Goal: Task Accomplishment & Management: Complete application form

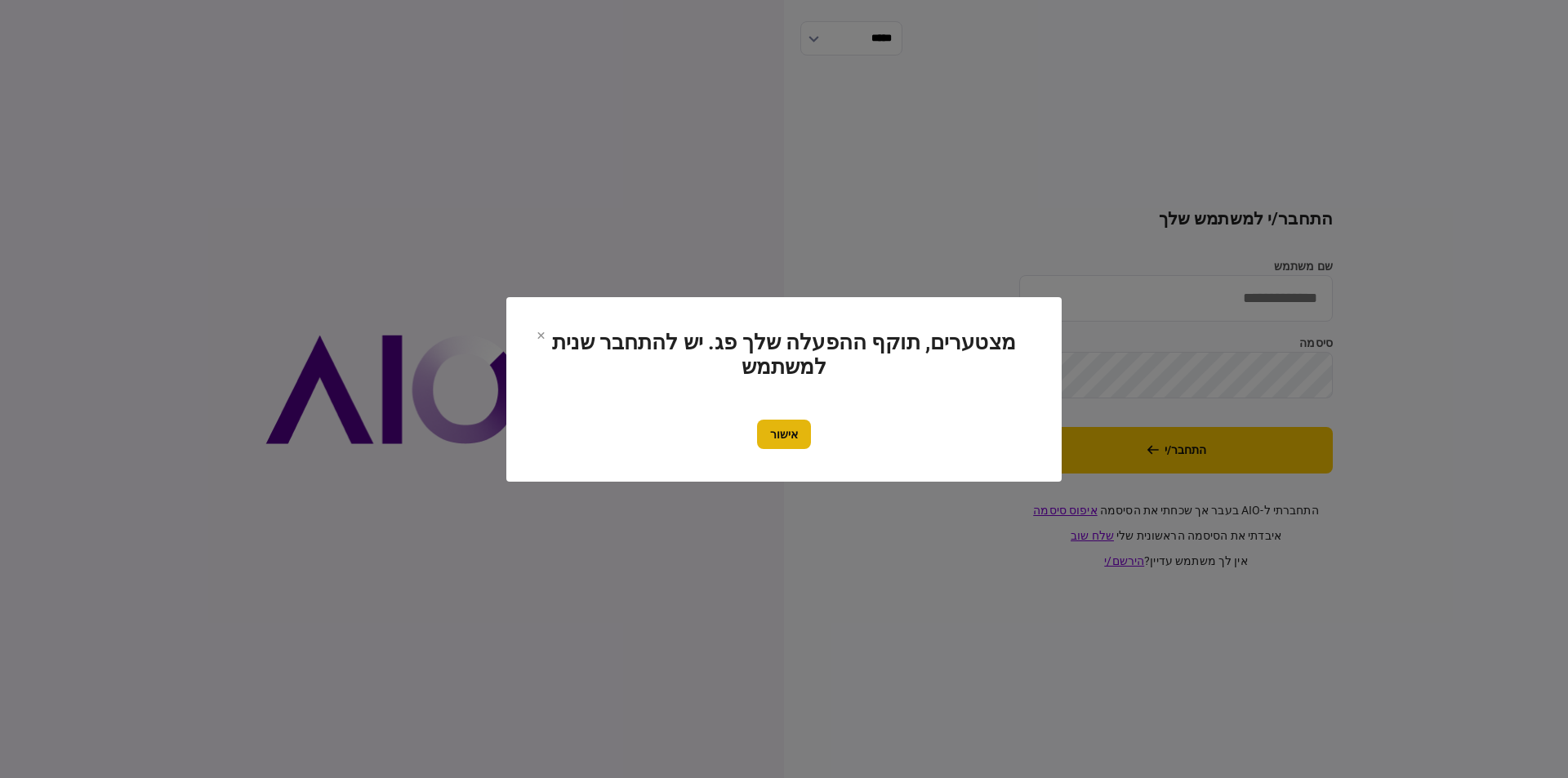
type input "*********"
click at [783, 430] on button "אישור" at bounding box center [784, 434] width 54 height 30
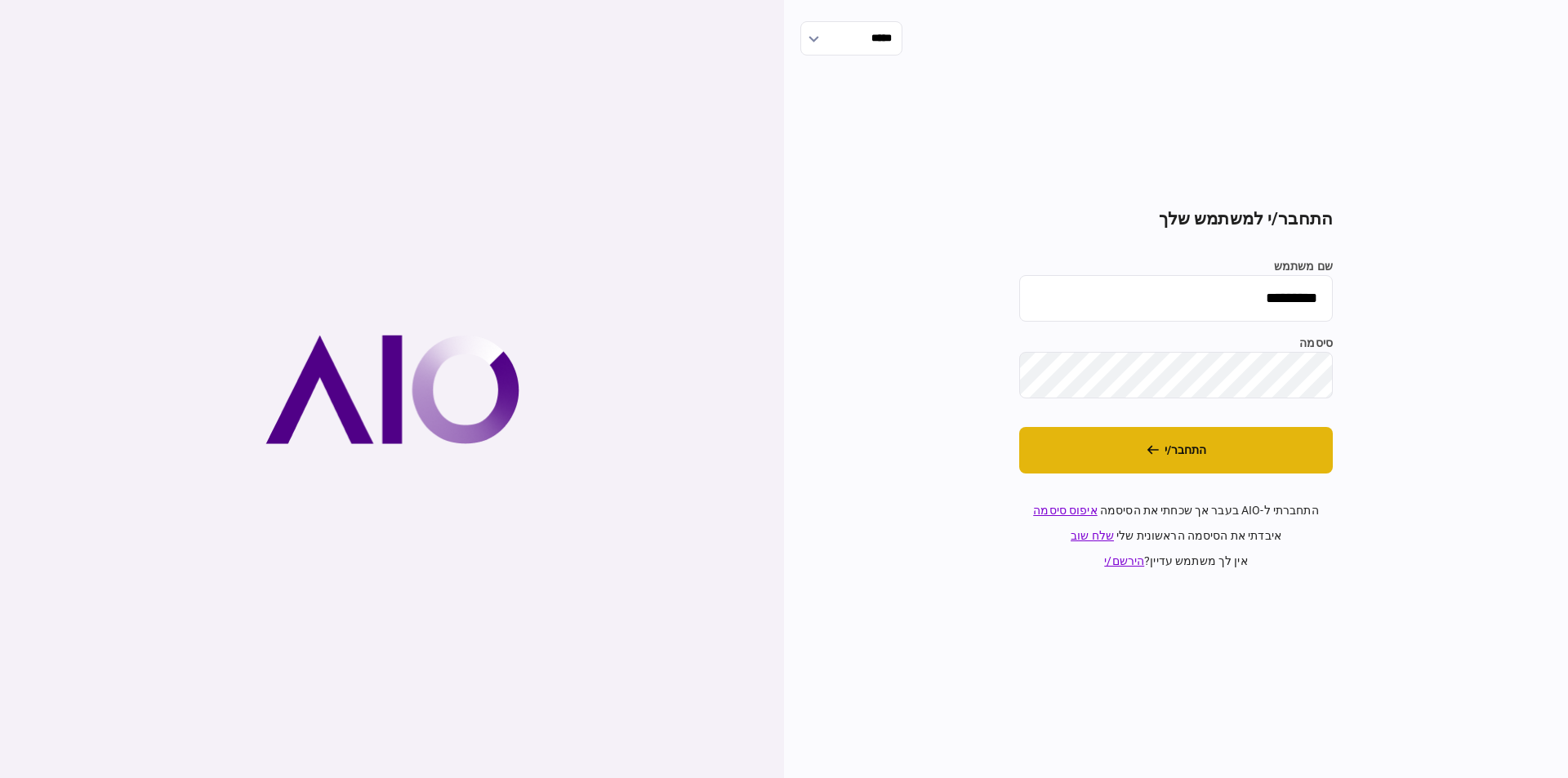
click at [1304, 444] on button "התחבר/י" at bounding box center [1176, 450] width 314 height 47
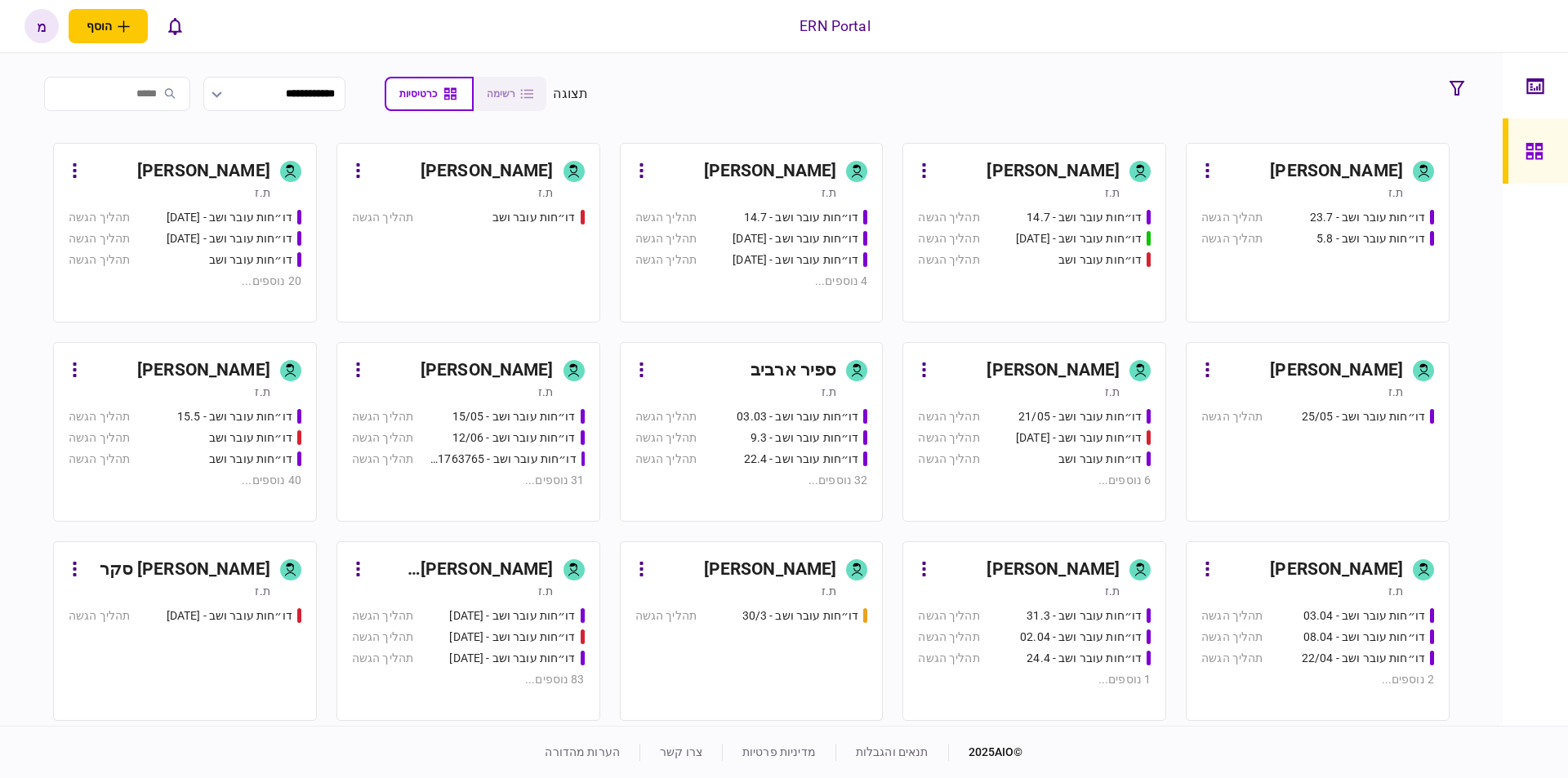
click at [1274, 264] on div "דו״חות עובר ושב - 23.7 תהליך הגשה דו״חות עובר ושב - 5.8 תהליך הגשה" at bounding box center [1317, 258] width 233 height 99
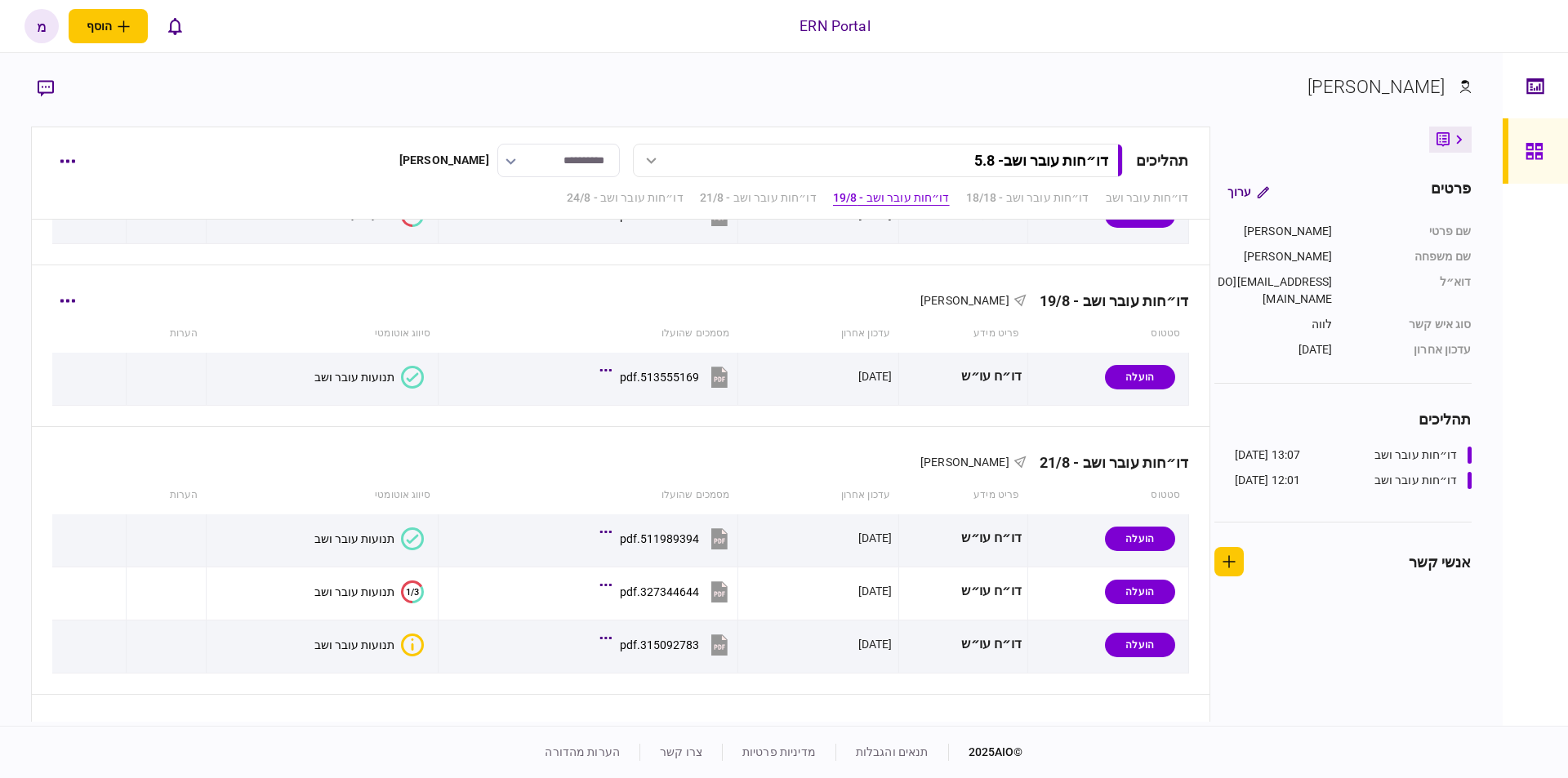
scroll to position [549, 0]
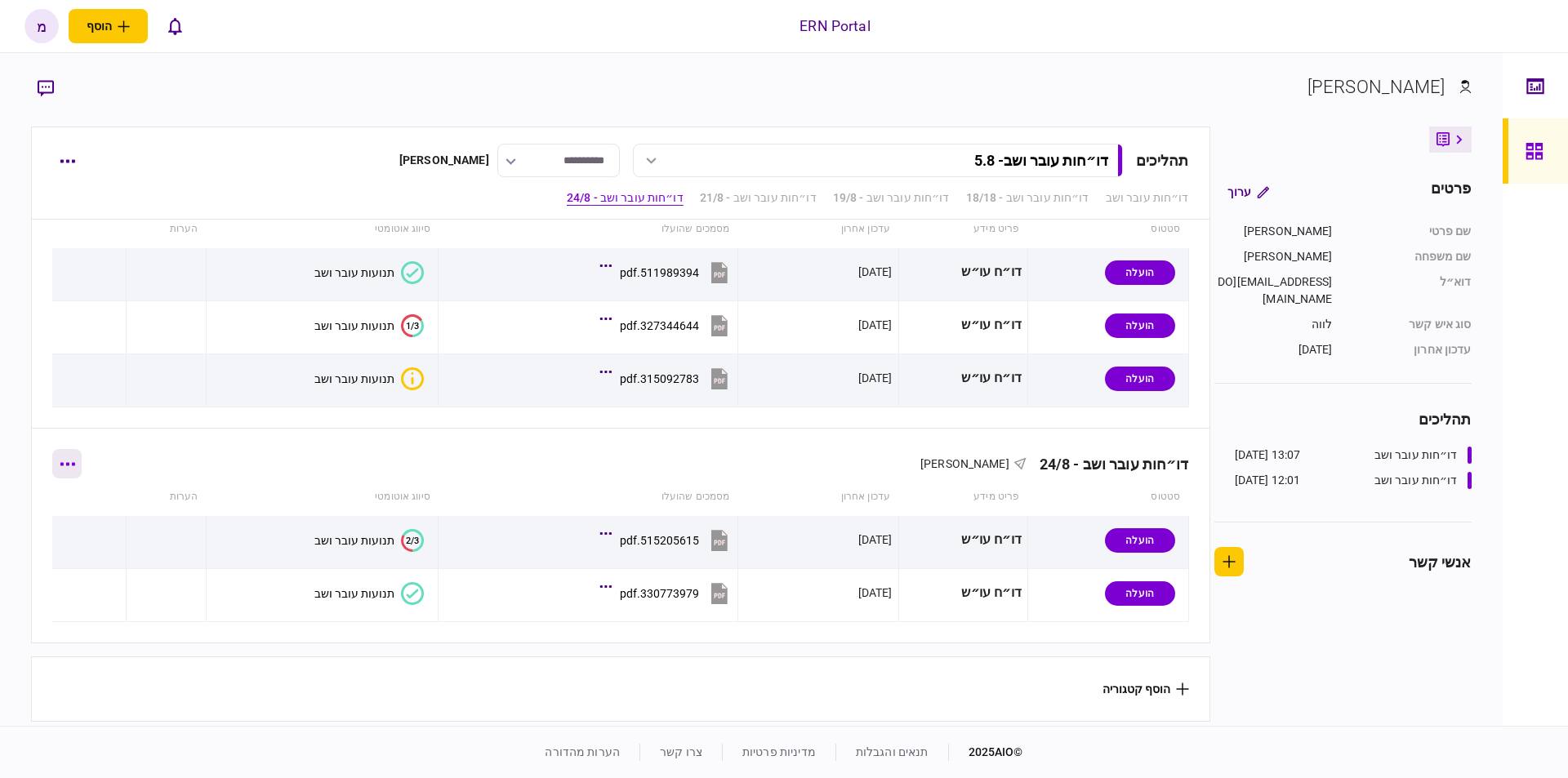
click at [72, 462] on icon "button" at bounding box center [67, 464] width 16 height 4
click at [102, 521] on span "הוסף מסמך" at bounding box center [96, 527] width 65 height 20
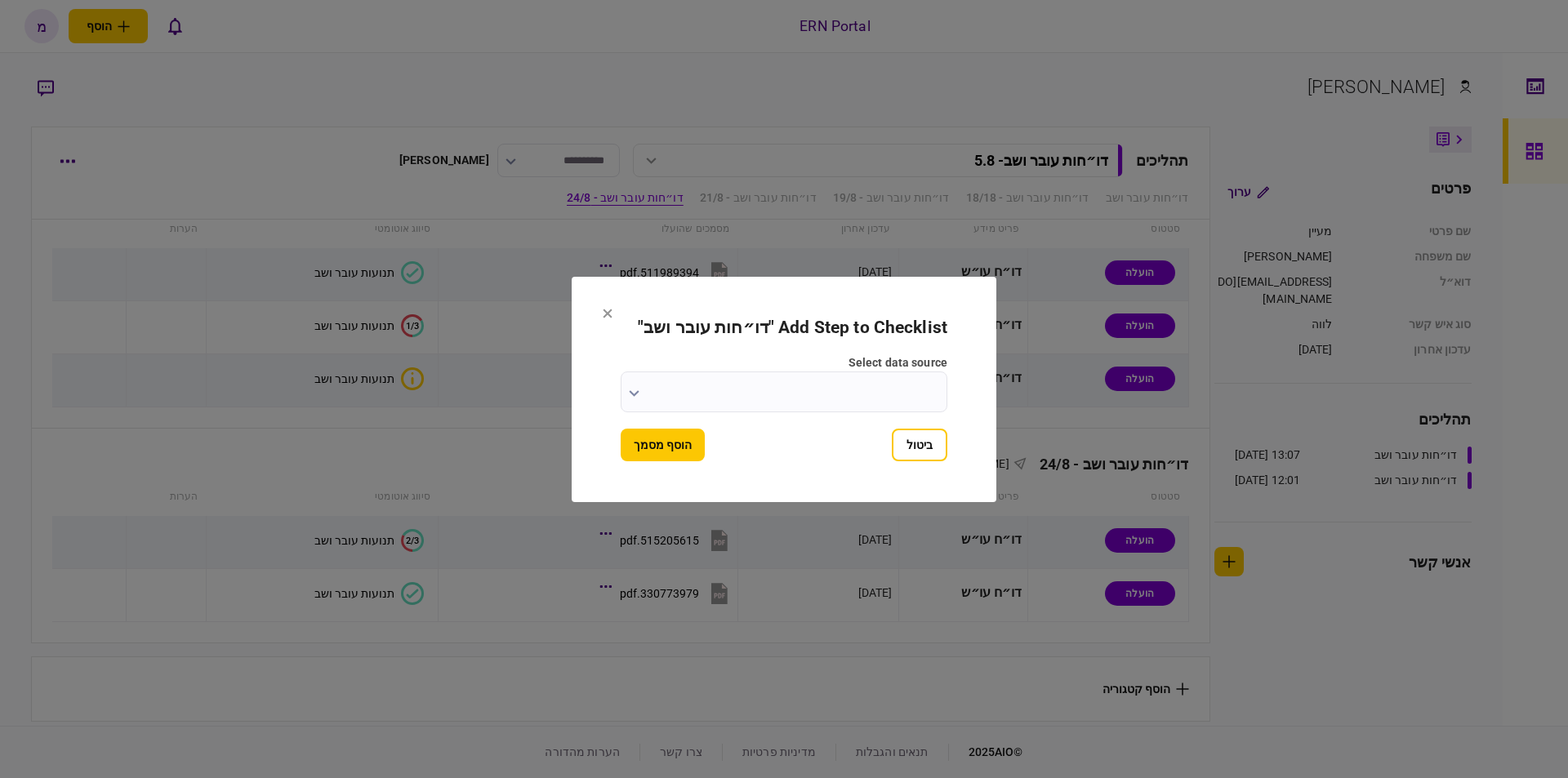
click at [635, 383] on input "select data source" at bounding box center [784, 392] width 327 height 41
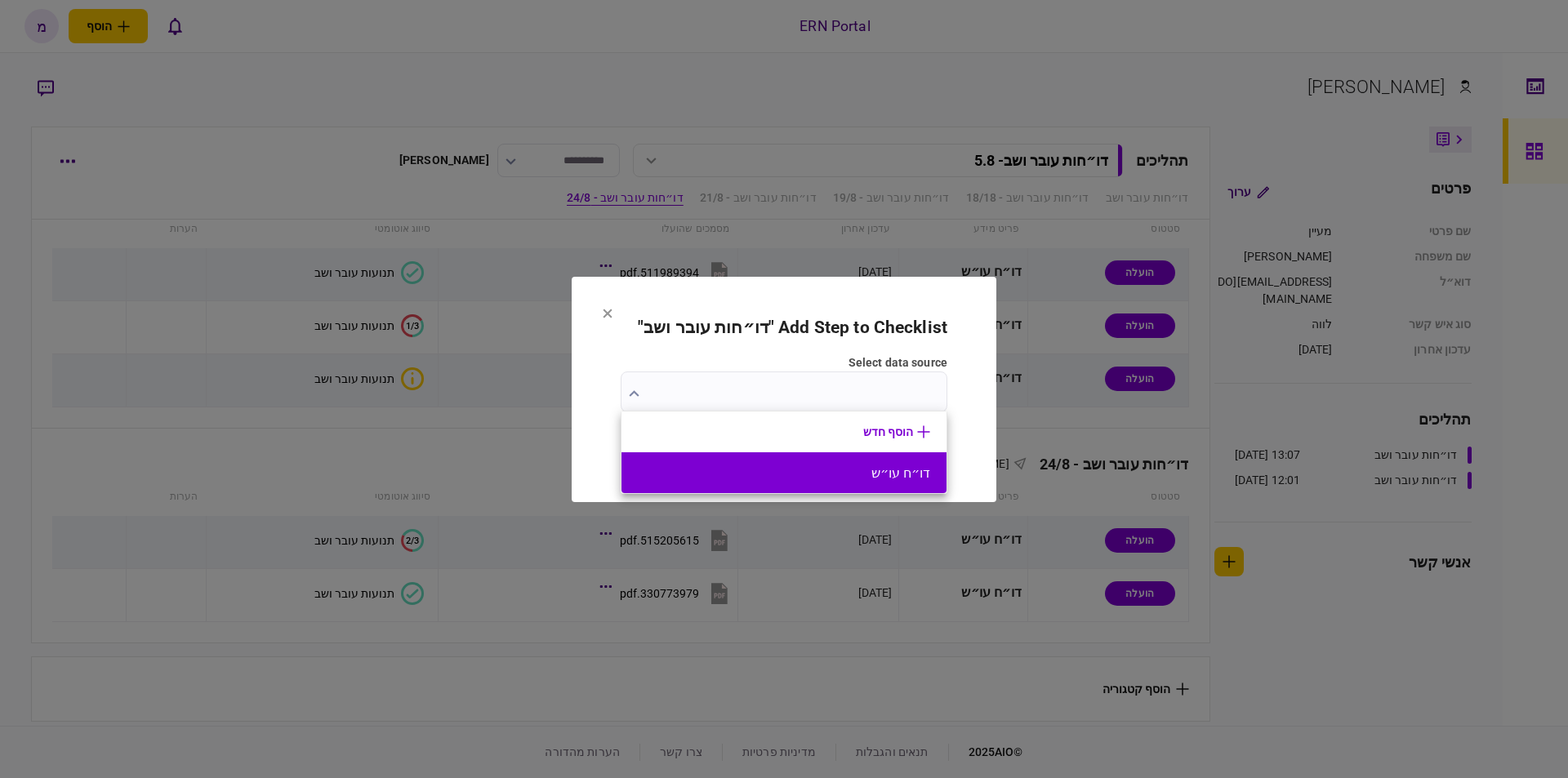
click at [764, 467] on button "דו״ח עו״ש" at bounding box center [784, 473] width 293 height 16
type input "*********"
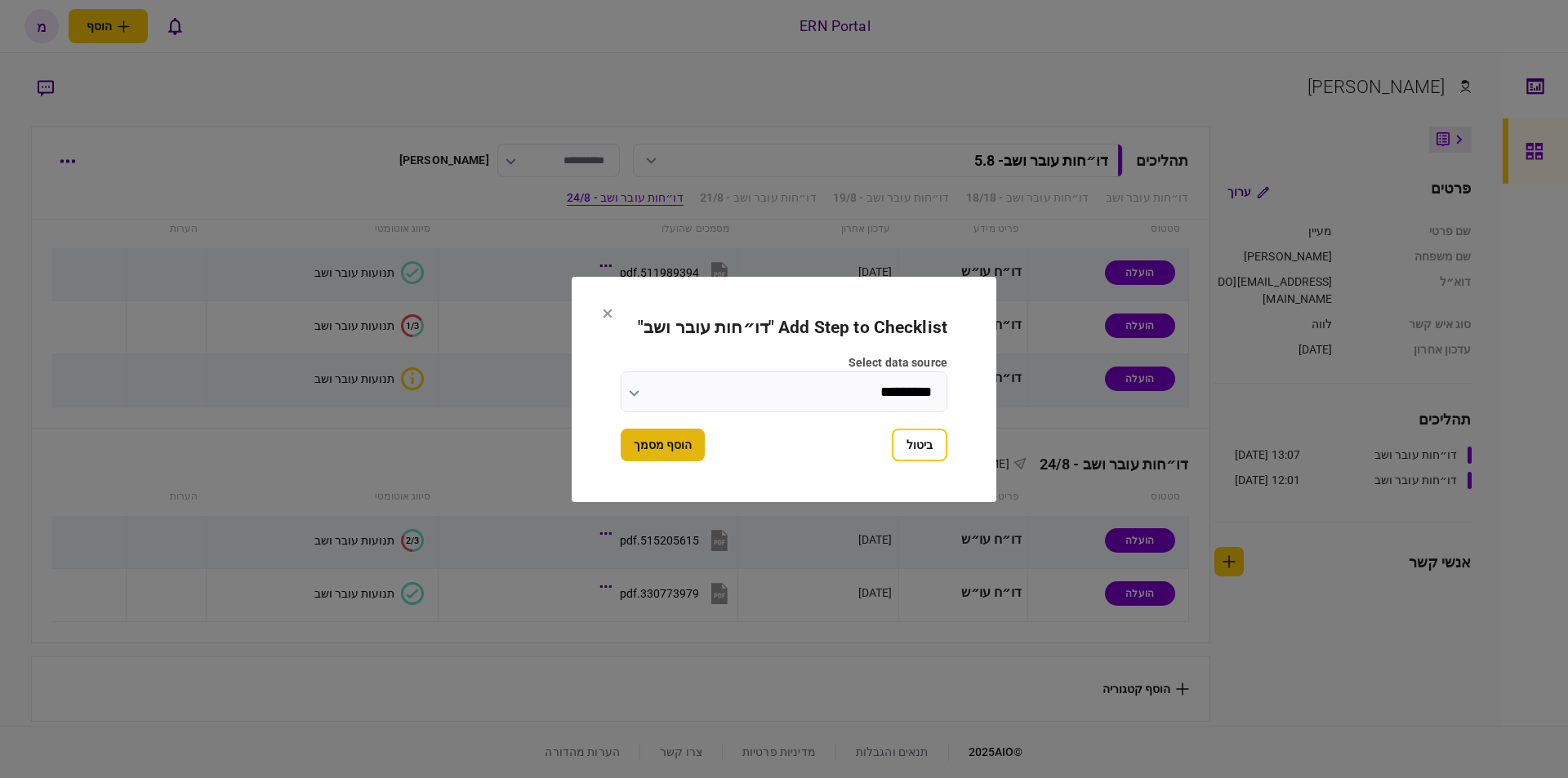
click at [666, 439] on button "הוסף מסמך" at bounding box center [662, 444] width 84 height 33
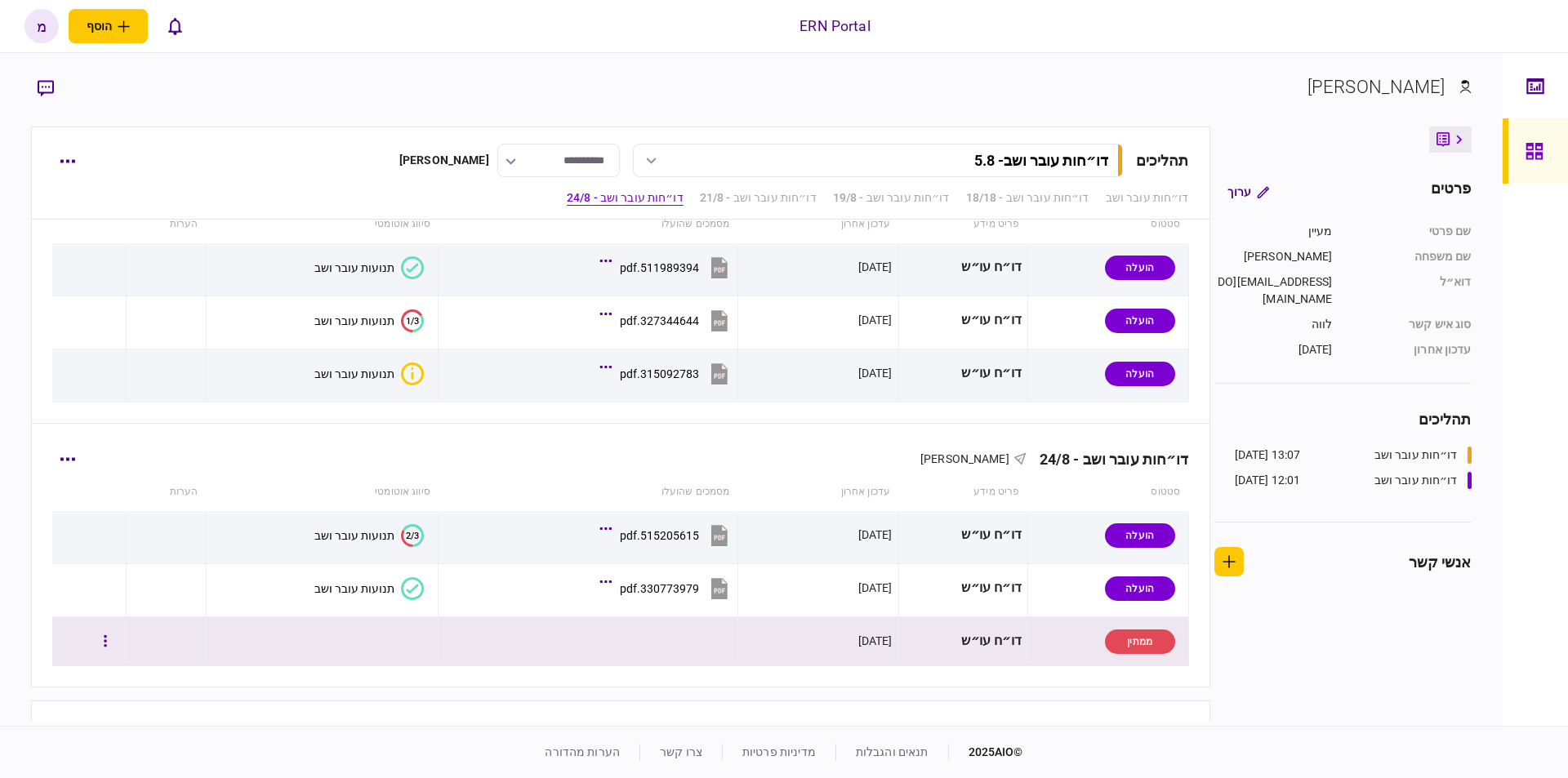
scroll to position [597, 0]
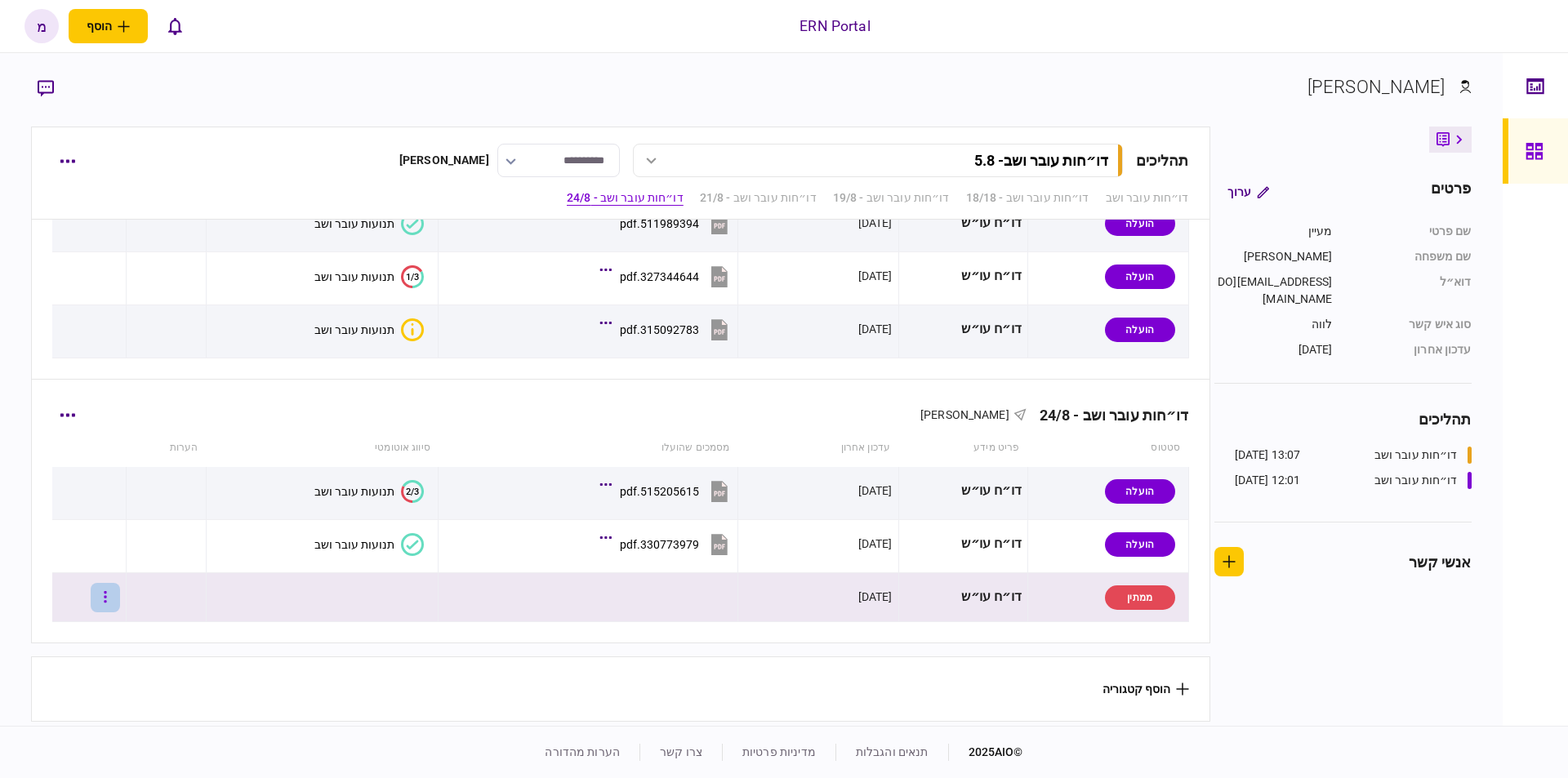
click at [111, 593] on button "button" at bounding box center [105, 598] width 30 height 30
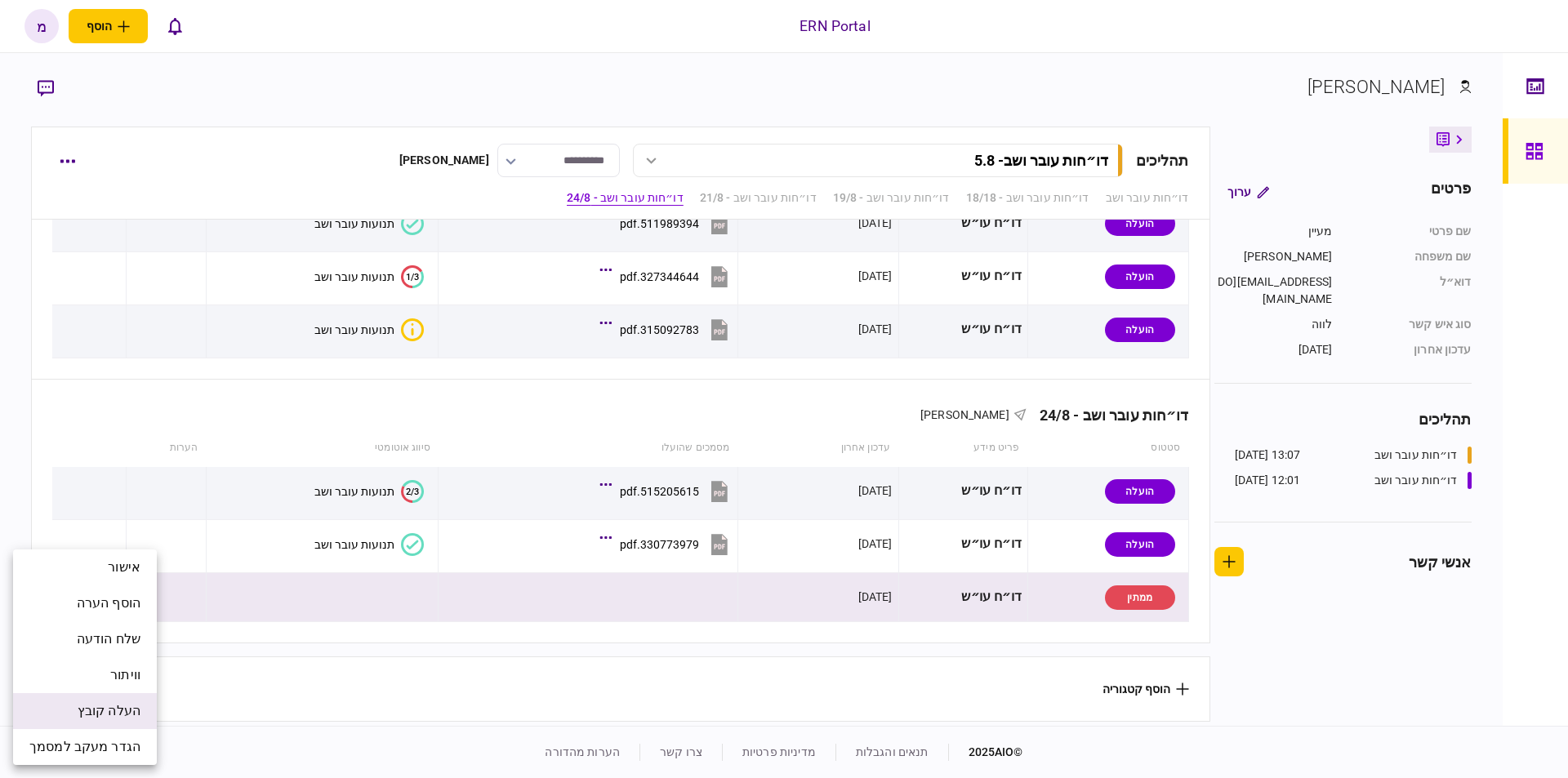
click at [102, 703] on span "העלה קובץ" at bounding box center [108, 711] width 62 height 20
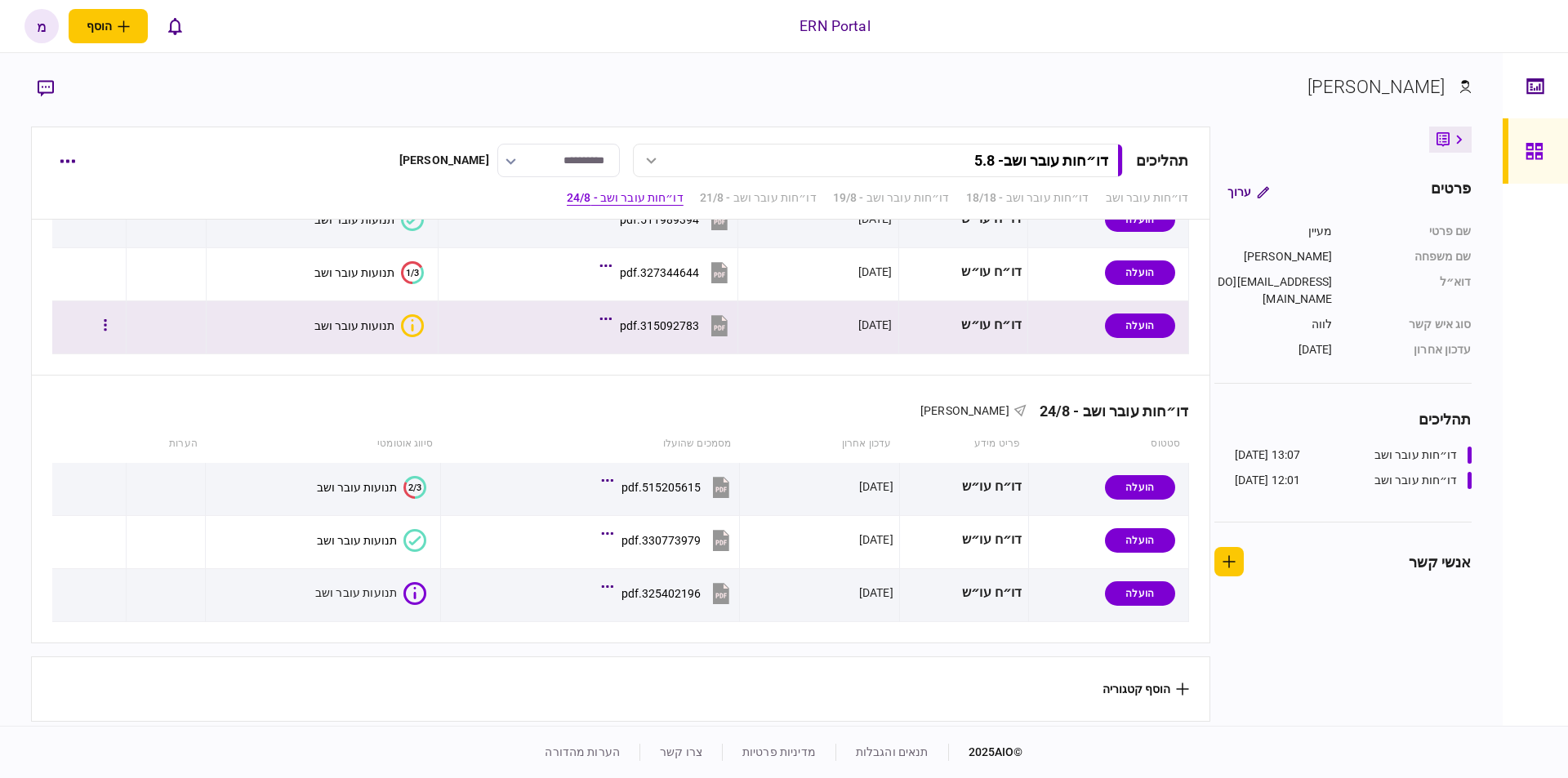
scroll to position [602, 0]
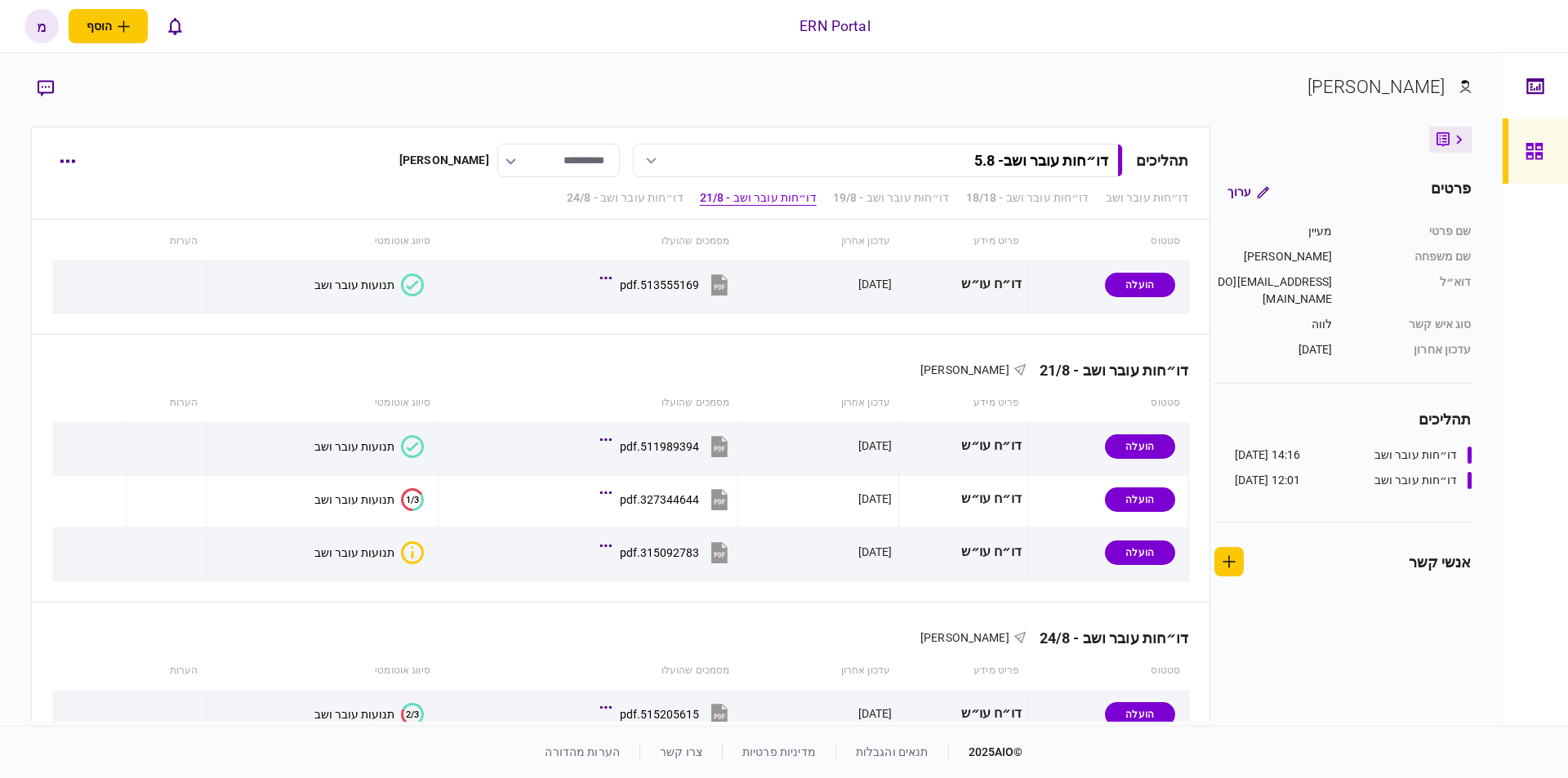
scroll to position [602, 0]
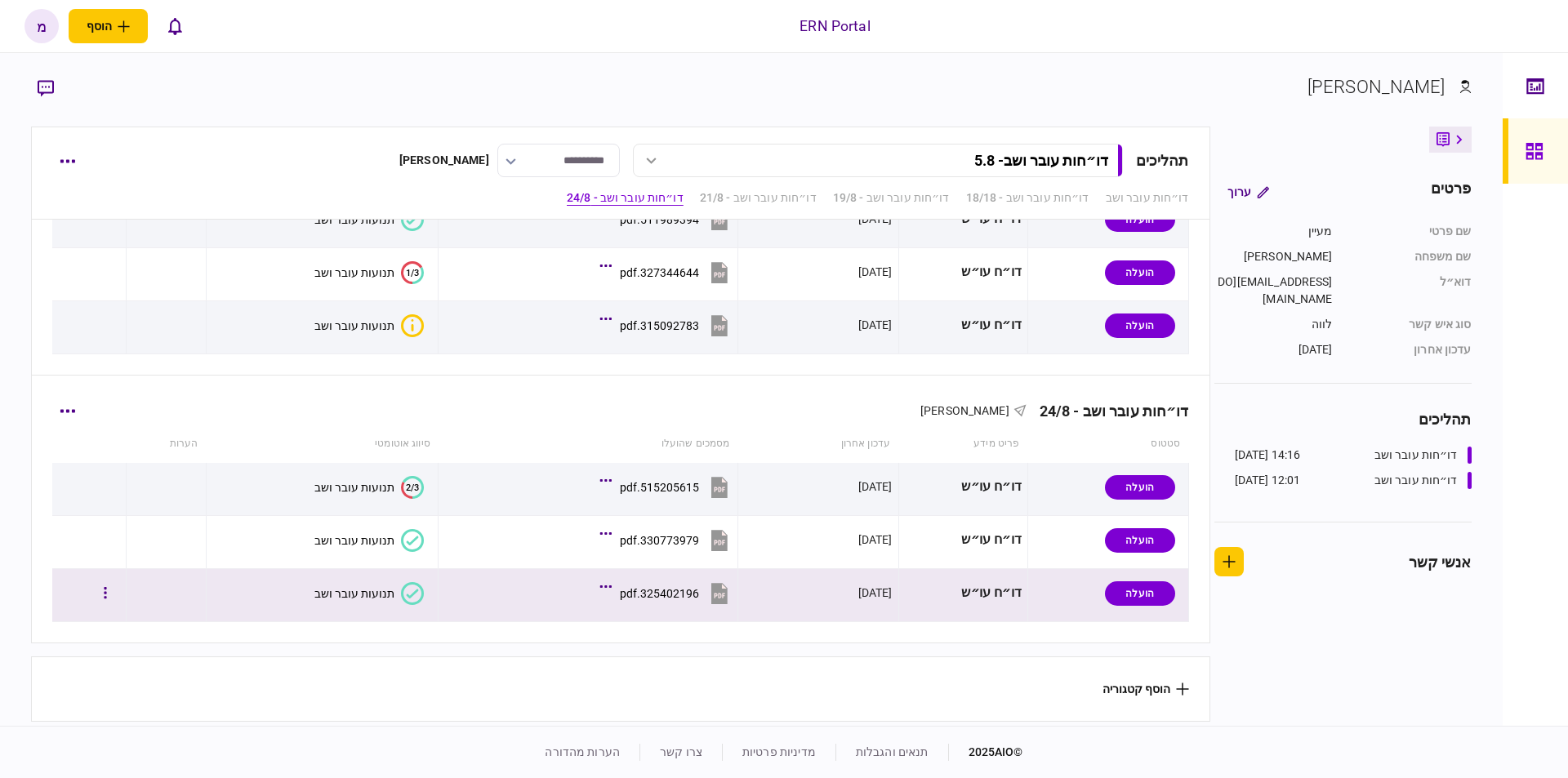
click at [401, 591] on icon at bounding box center [412, 594] width 23 height 23
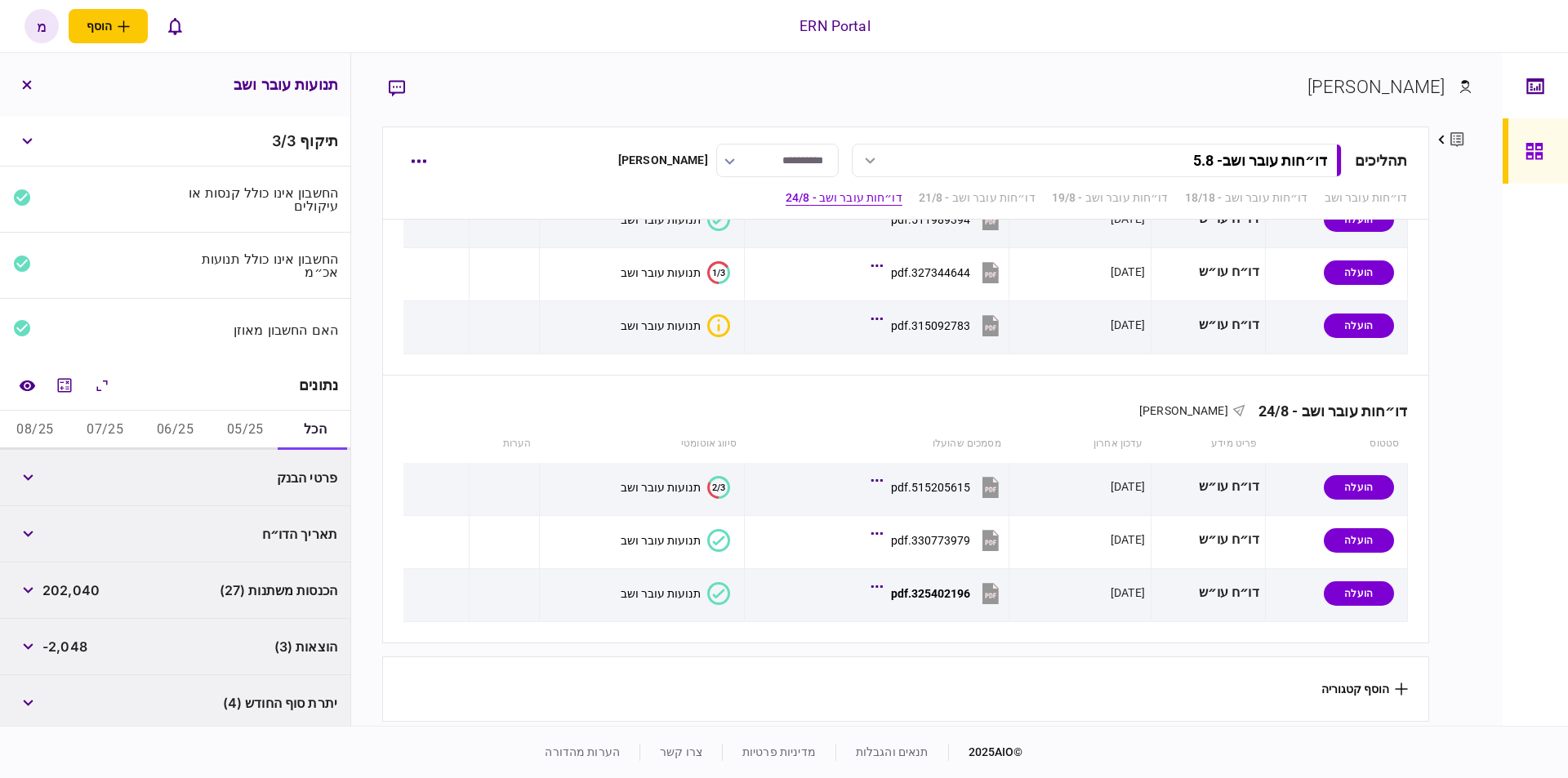
click at [226, 418] on button "05/25" at bounding box center [244, 430] width 70 height 39
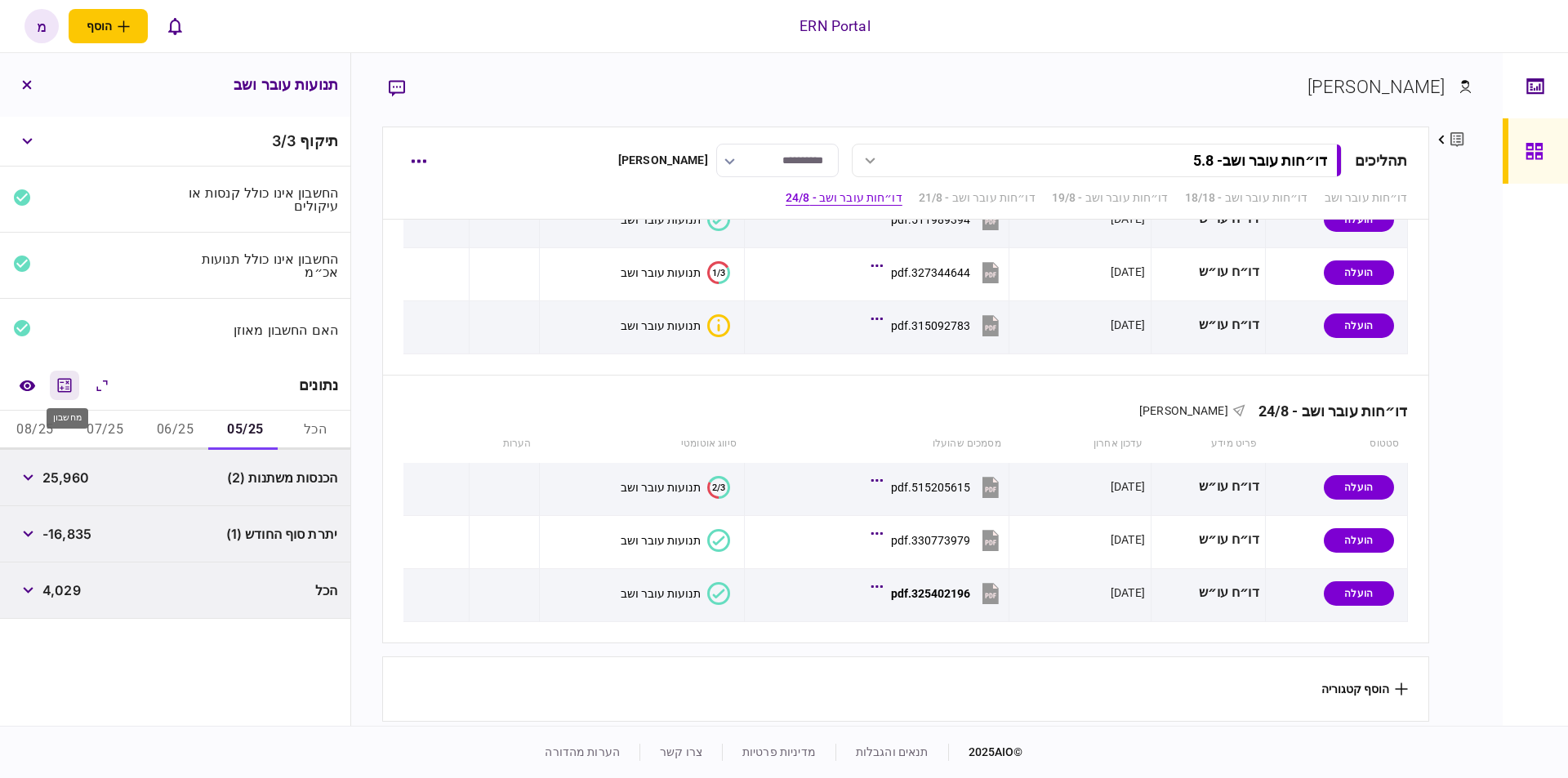
click at [75, 378] on icon "מחשבון" at bounding box center [64, 385] width 20 height 20
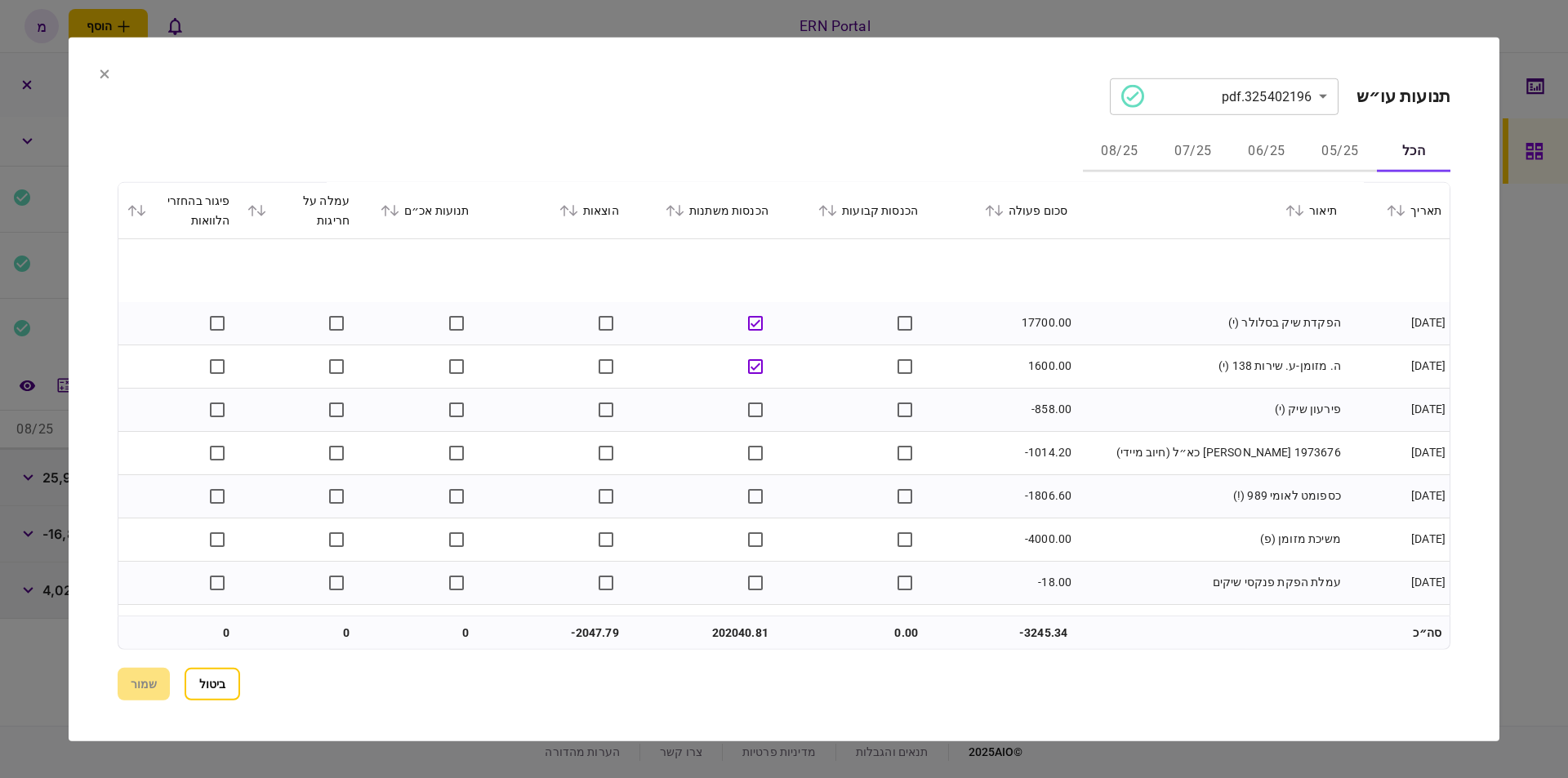
scroll to position [463, 0]
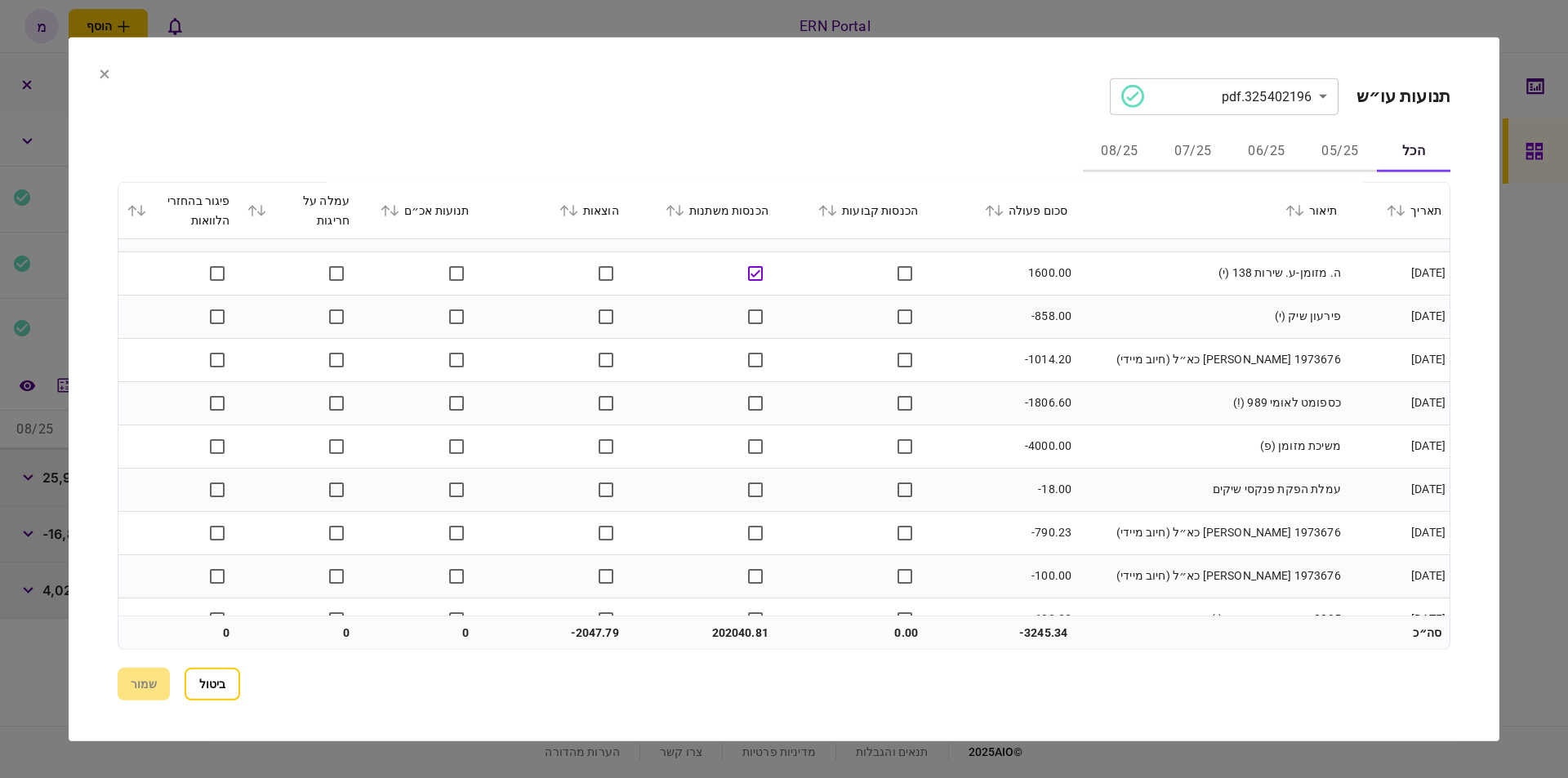
drag, startPoint x: 1321, startPoint y: 145, endPoint x: 1298, endPoint y: 167, distance: 31.8
click at [1324, 144] on button "05/25" at bounding box center [1340, 152] width 74 height 39
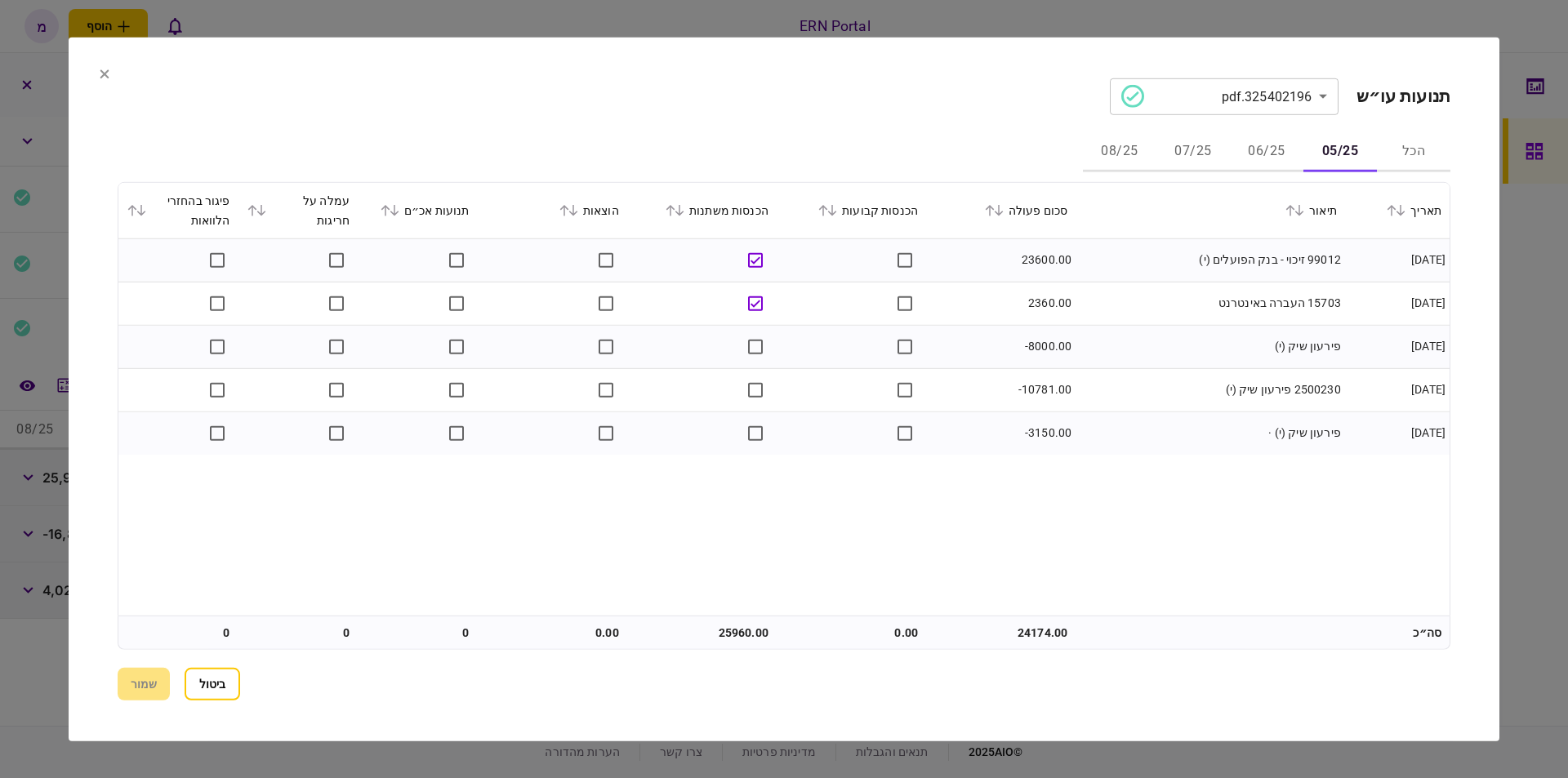
click at [733, 631] on td "25960.00" at bounding box center [702, 633] width 149 height 33
copy td "25960.00"
click at [1272, 139] on button "06/25" at bounding box center [1266, 152] width 74 height 39
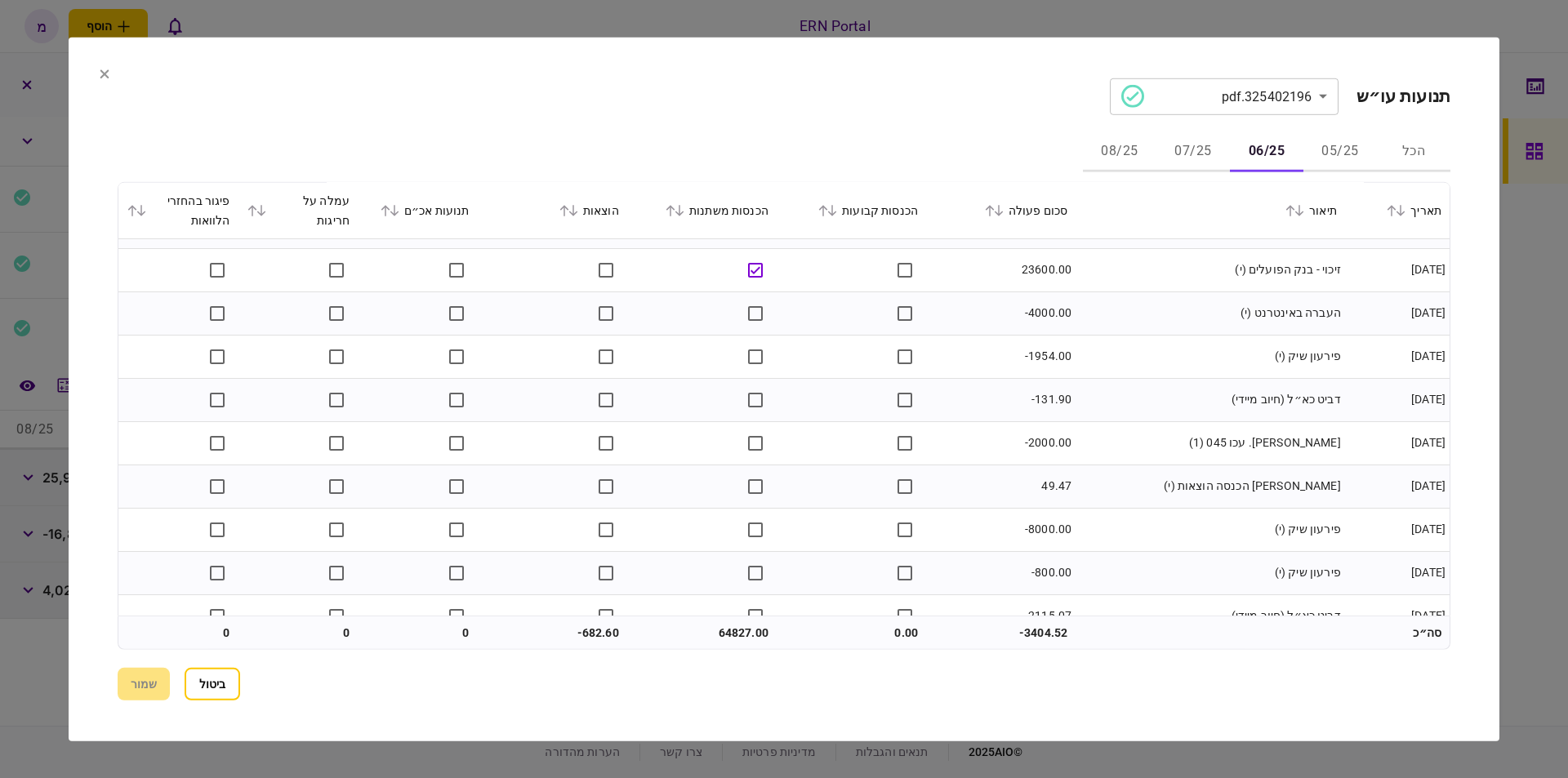
scroll to position [1876, 0]
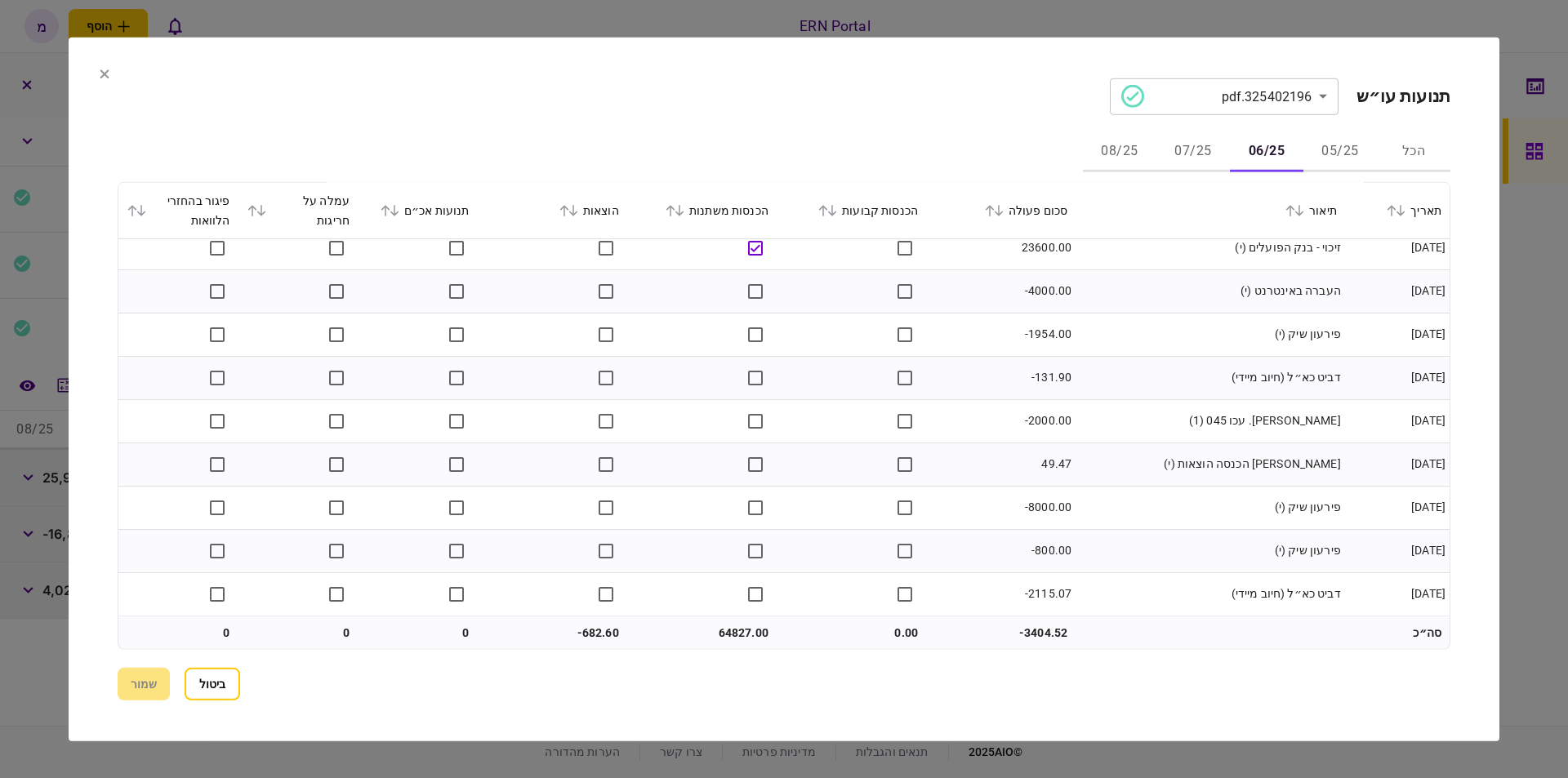
click at [735, 634] on td "64827.00" at bounding box center [702, 633] width 149 height 33
copy td "64827.00"
click at [598, 635] on td "-682.60" at bounding box center [552, 633] width 149 height 33
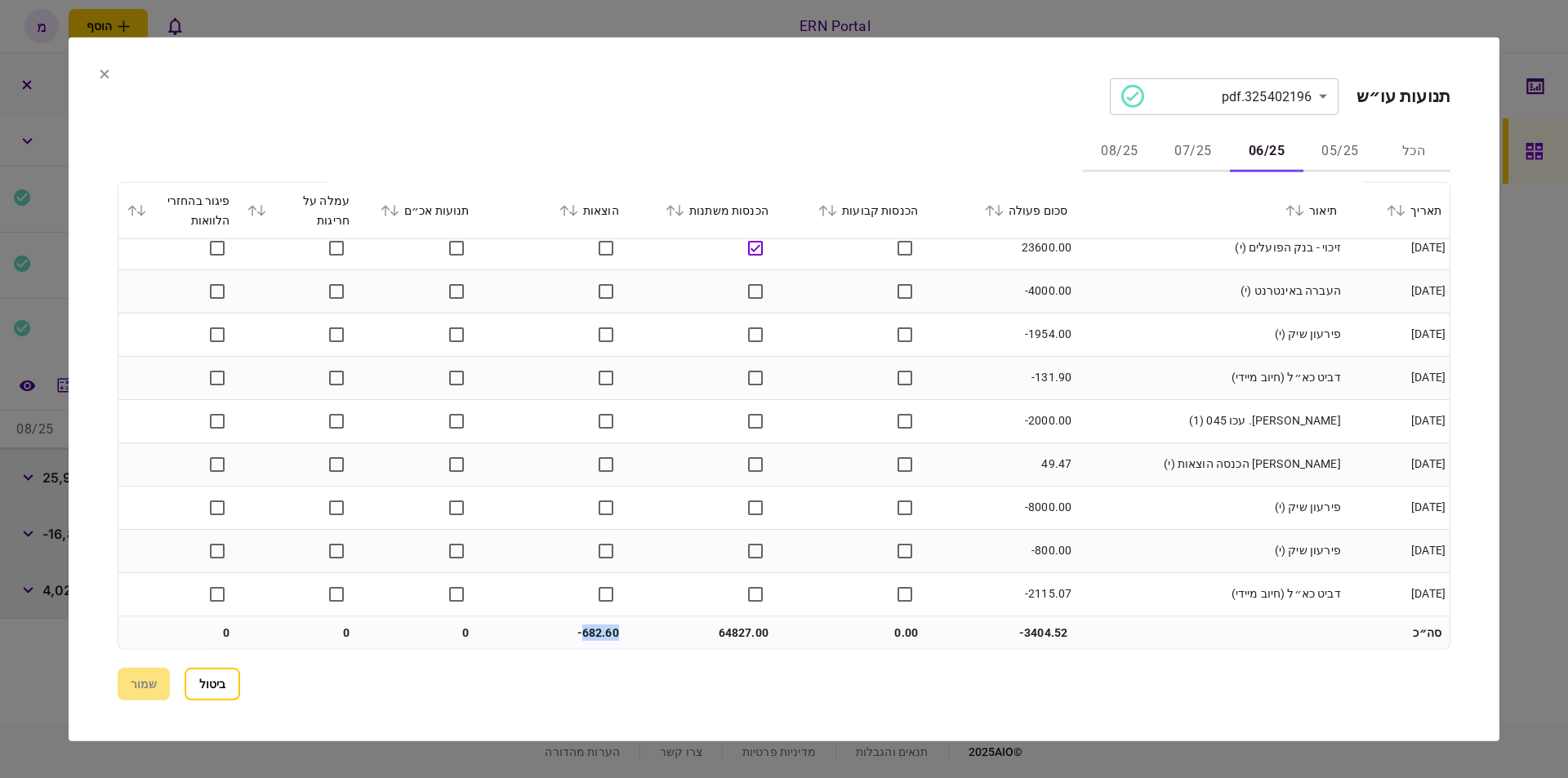
copy td "682.60"
click at [1188, 151] on button "07/25" at bounding box center [1193, 152] width 74 height 39
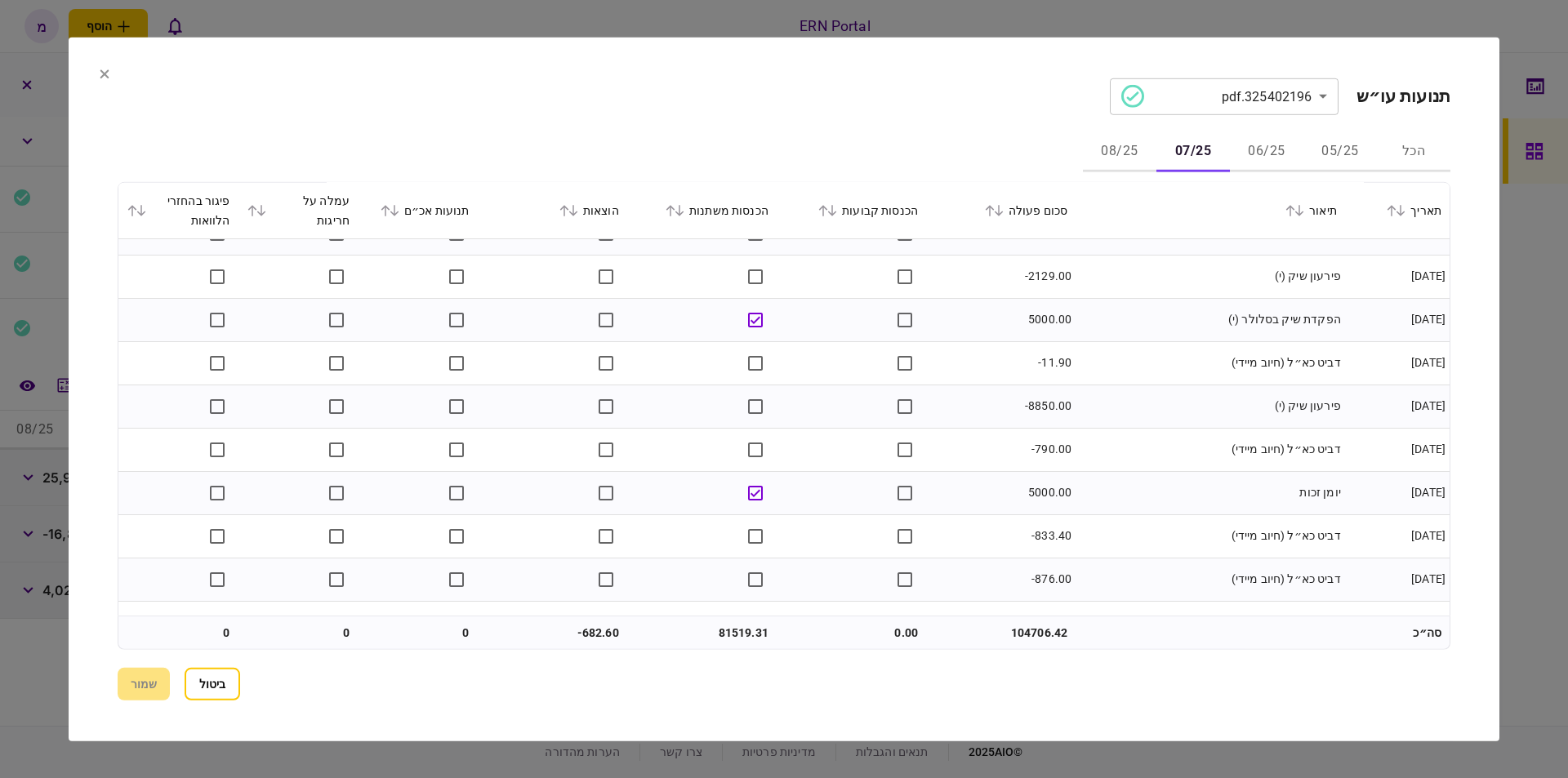
scroll to position [1833, 0]
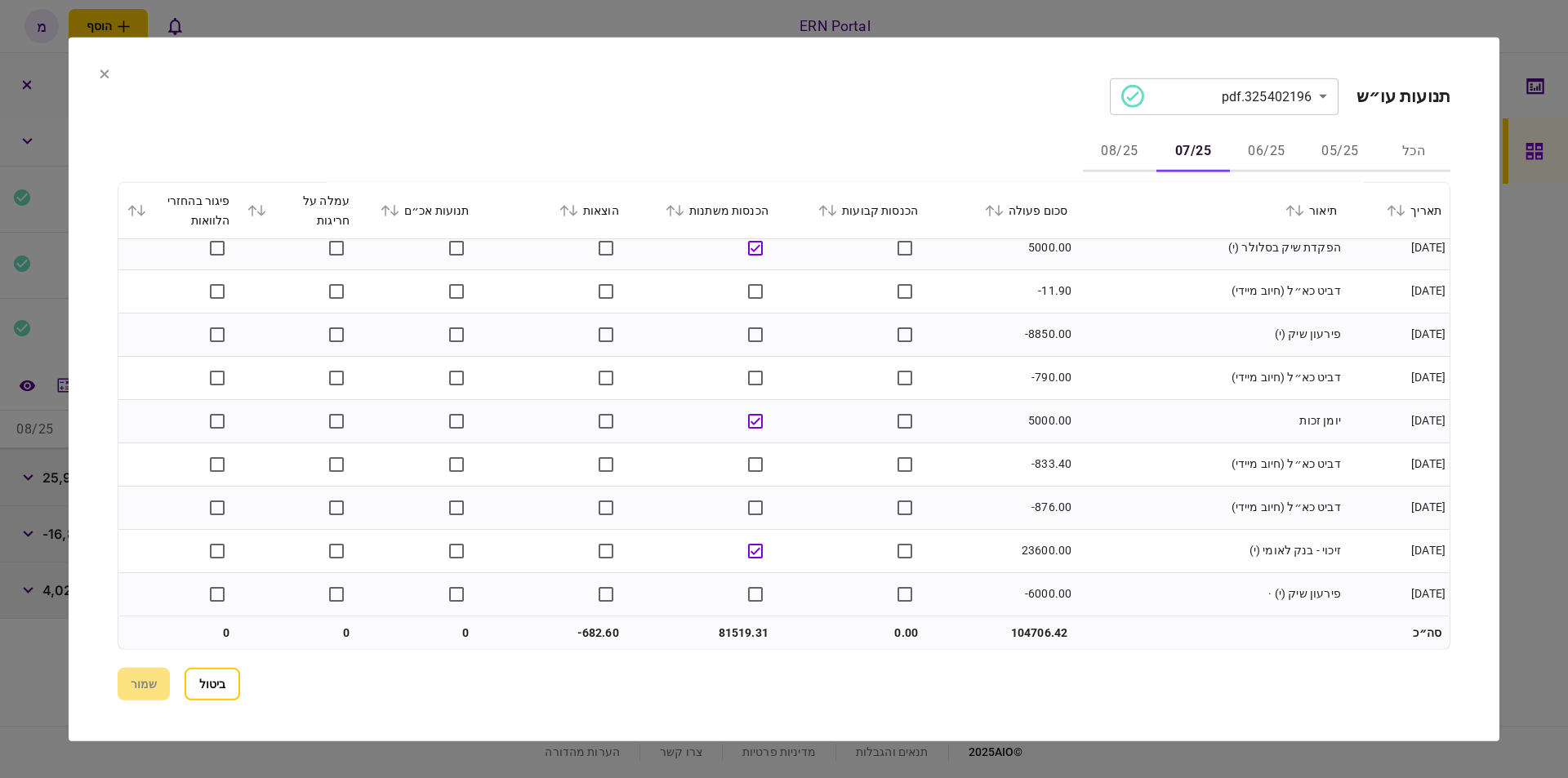
click at [729, 636] on td "81519.31" at bounding box center [702, 633] width 149 height 33
copy td "81519.31"
click at [604, 629] on td "-682.60" at bounding box center [552, 633] width 149 height 33
click at [588, 631] on td "-682.60" at bounding box center [552, 633] width 149 height 33
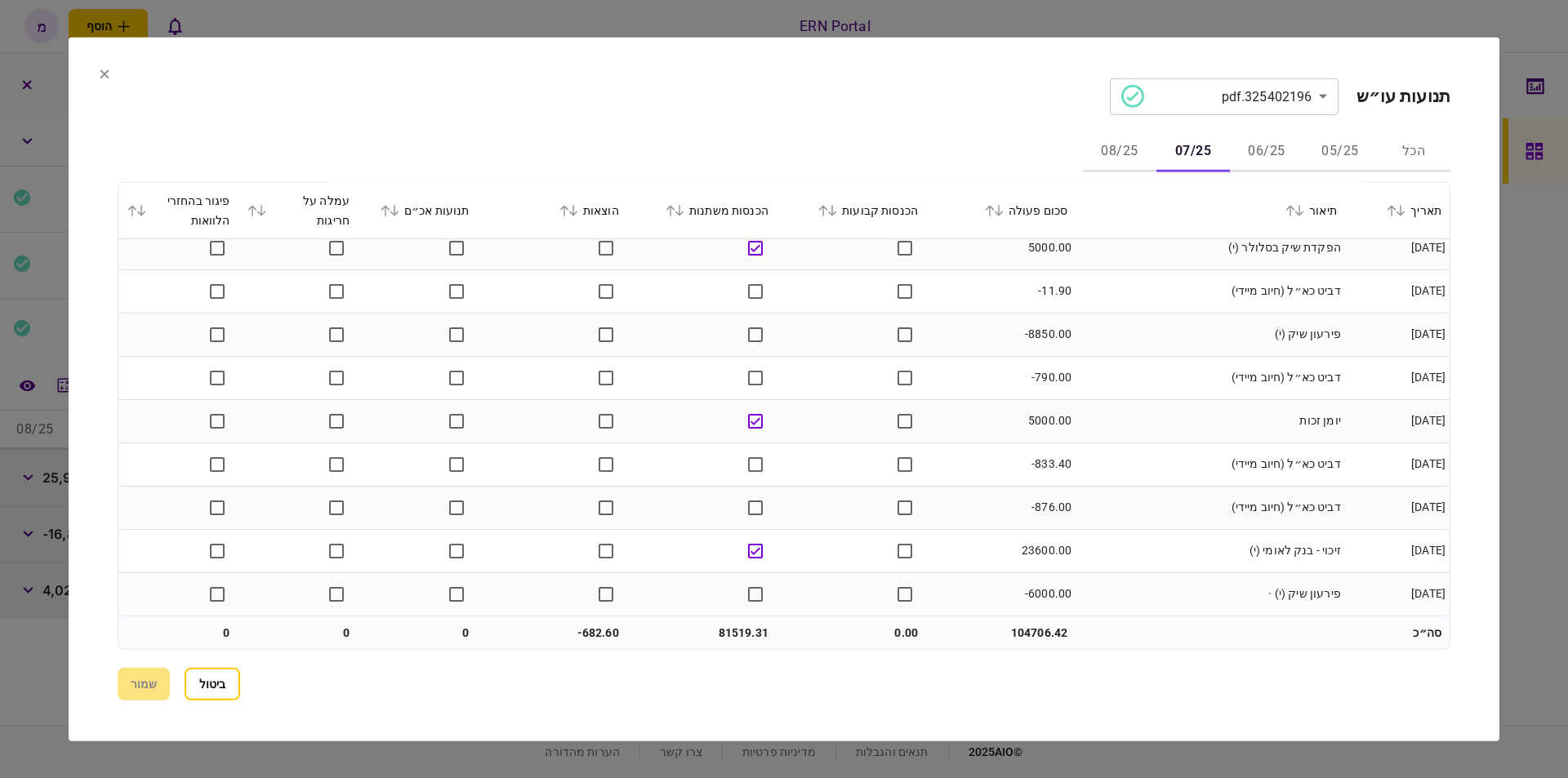
click at [588, 631] on td "-682.60" at bounding box center [552, 633] width 149 height 33
copy td "682.60"
click at [1115, 147] on button "08/25" at bounding box center [1119, 152] width 74 height 39
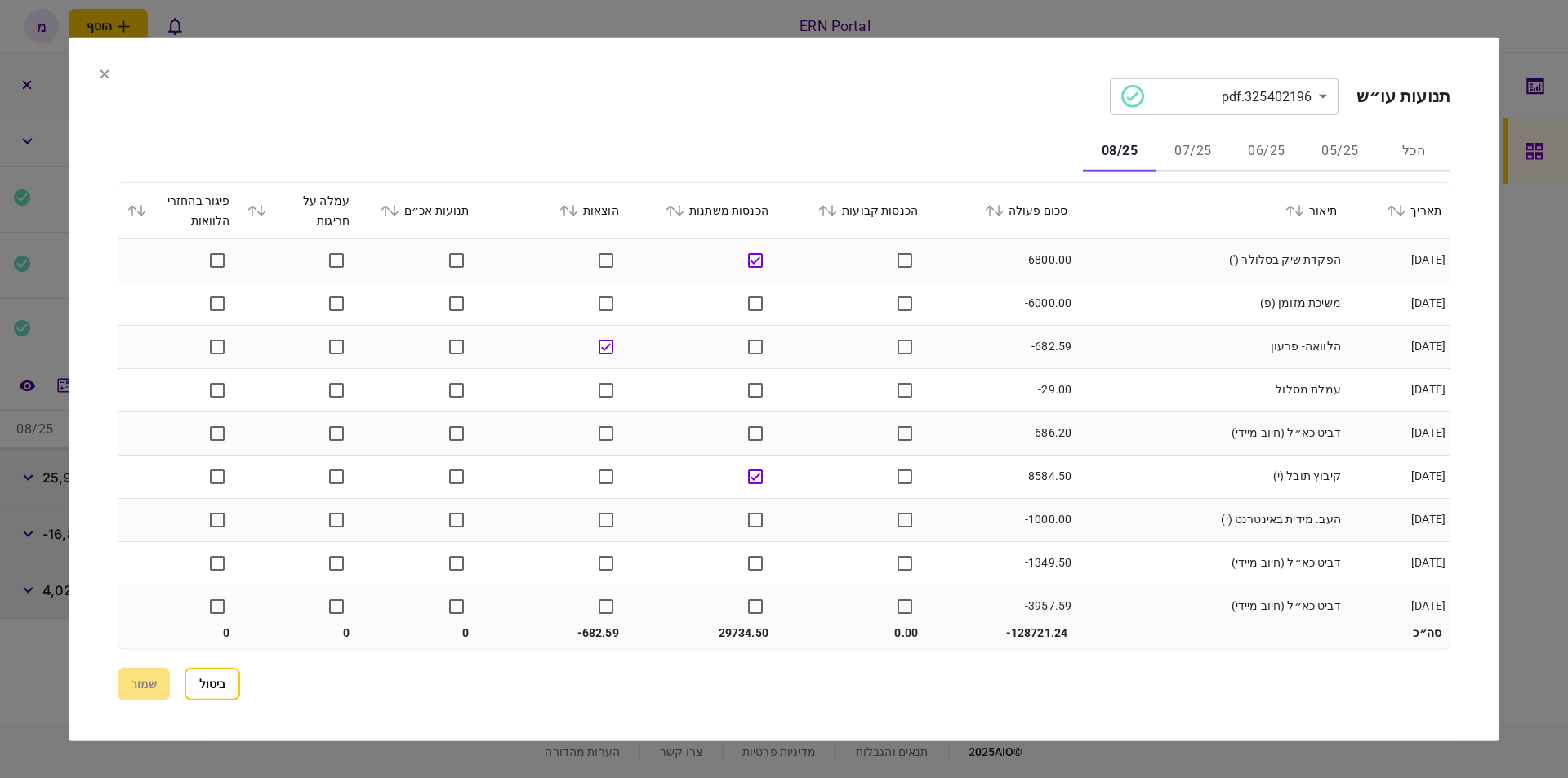
click at [1150, 371] on td "עמלת מסלול" at bounding box center [1209, 389] width 269 height 43
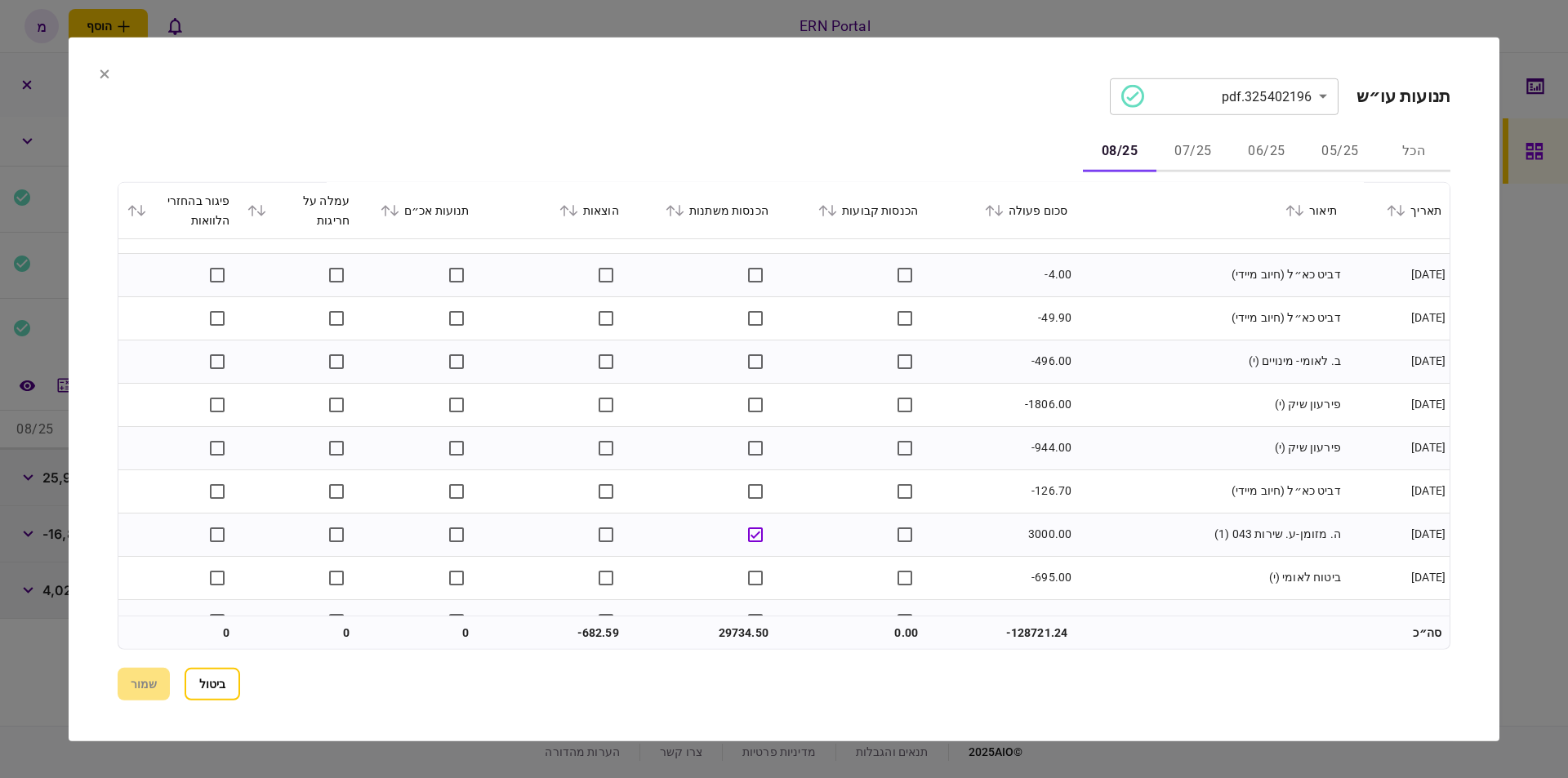
scroll to position [1140, 0]
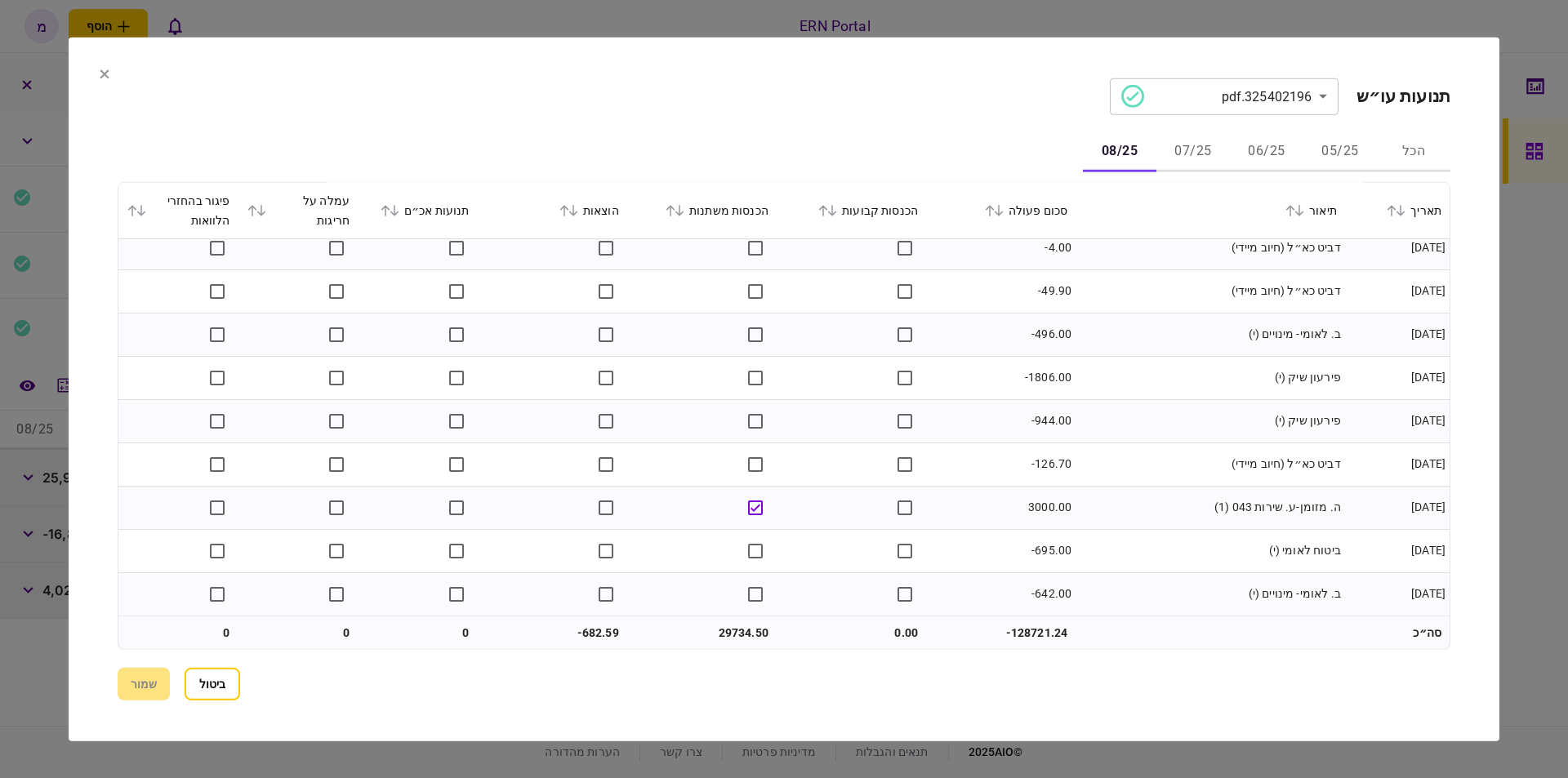
click at [734, 623] on td "29734.50" at bounding box center [702, 633] width 149 height 33
copy td "29734.50"
click at [593, 631] on td "-682.59" at bounding box center [552, 633] width 149 height 33
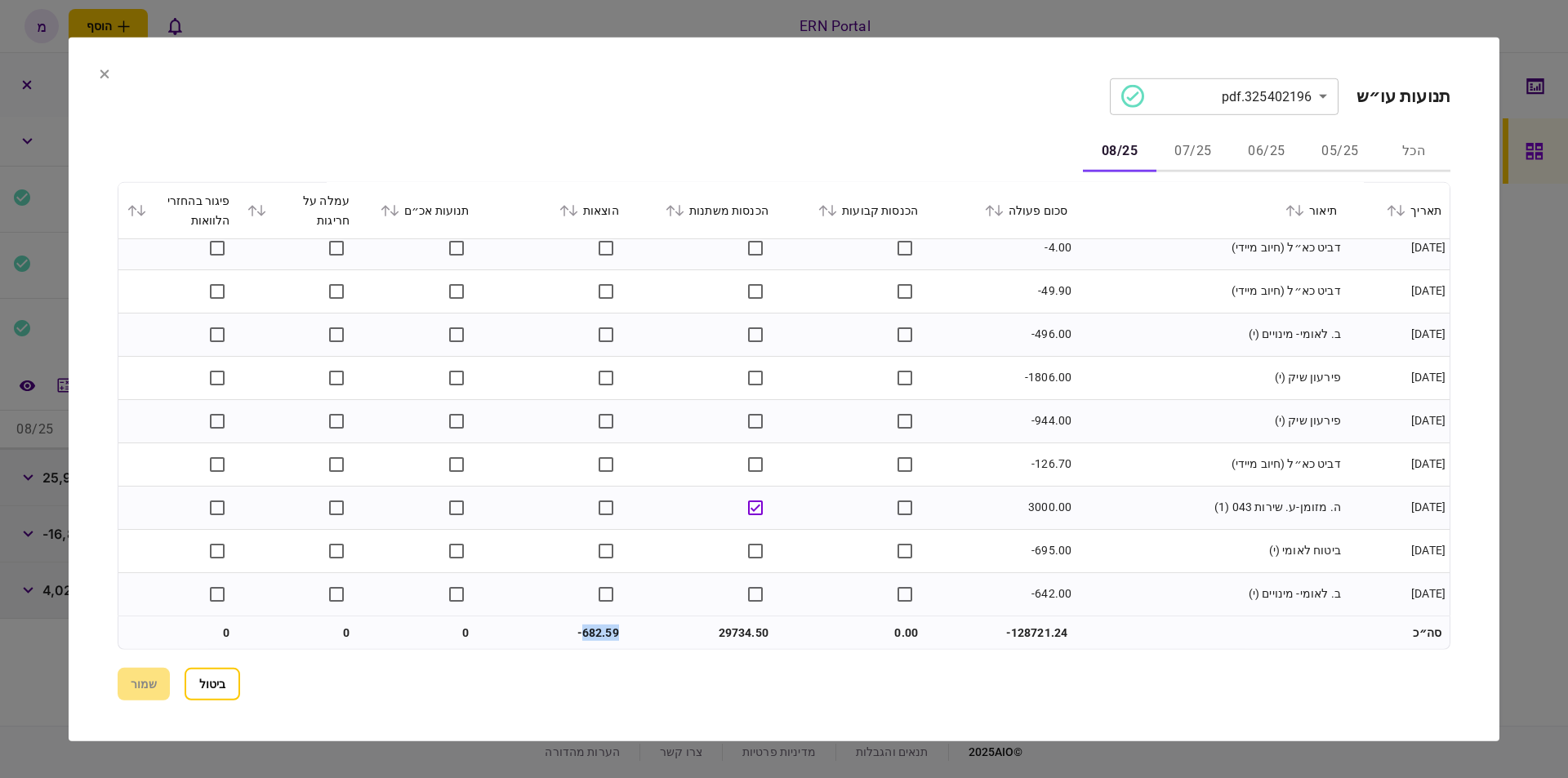
copy td "682.59"
click at [101, 79] on button at bounding box center [104, 75] width 10 height 13
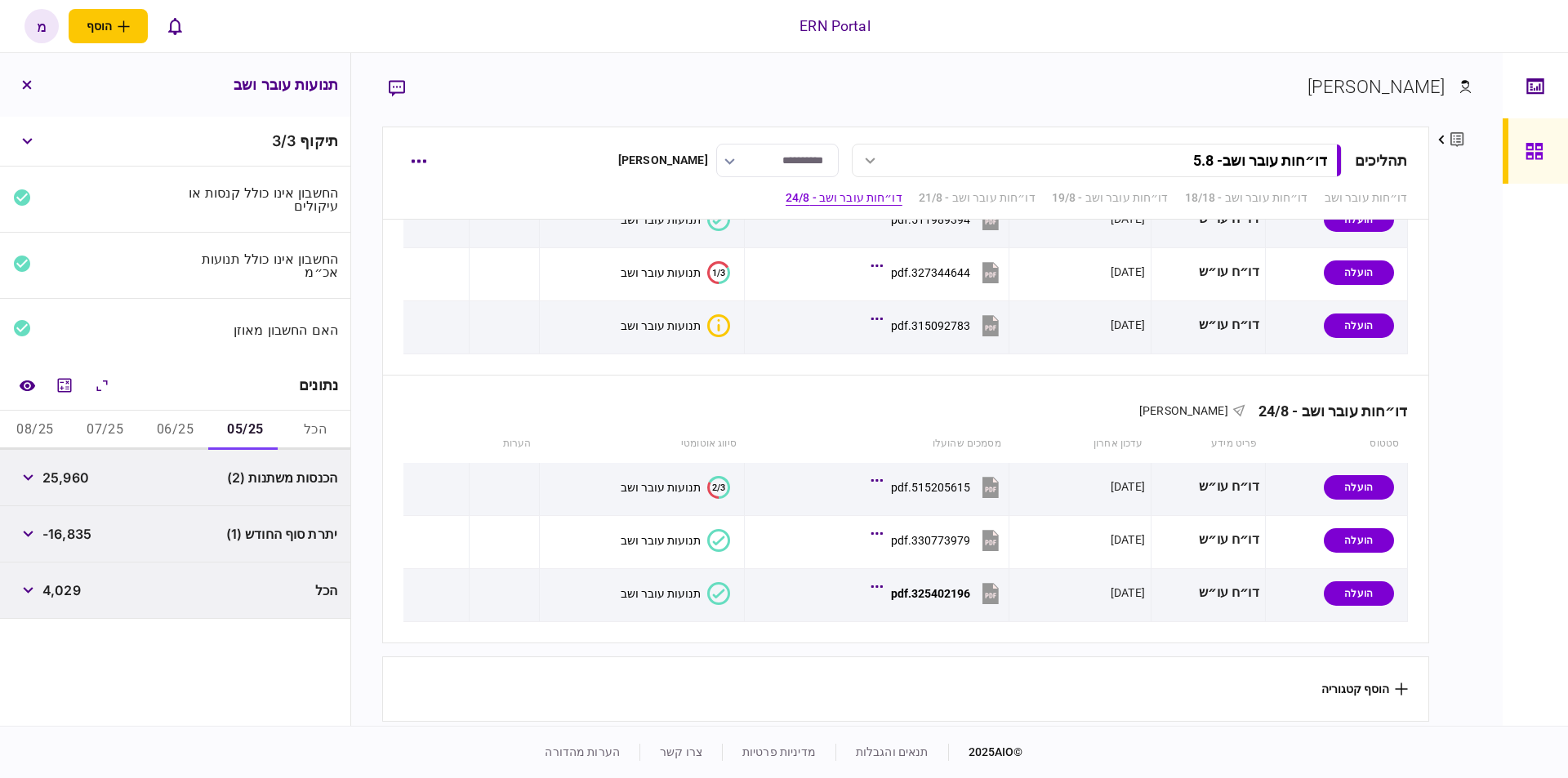
click at [162, 428] on button "06/25" at bounding box center [175, 430] width 70 height 39
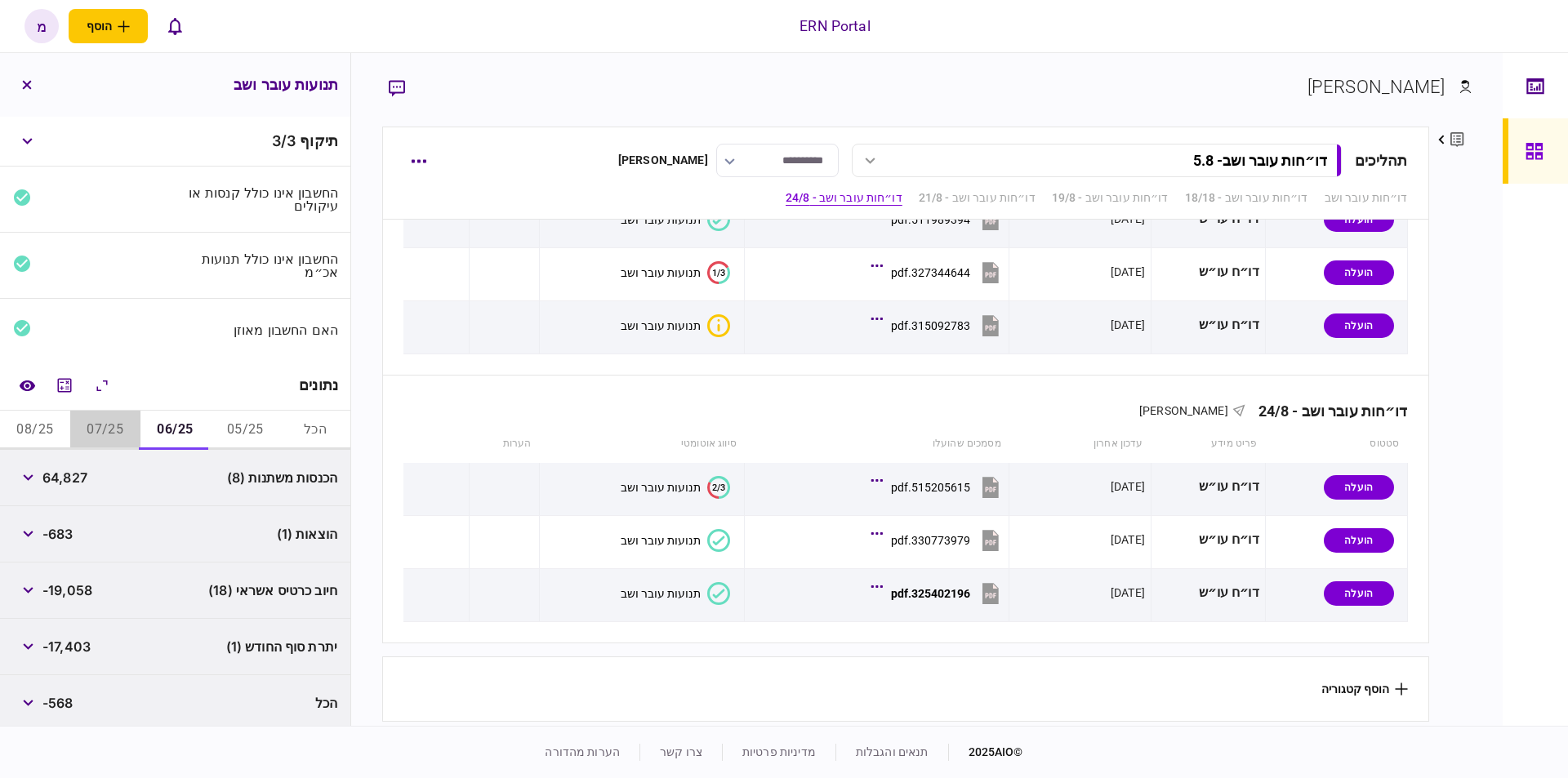
click at [97, 414] on button "07/25" at bounding box center [104, 430] width 70 height 39
click at [188, 417] on button "06/25" at bounding box center [175, 430] width 70 height 39
click at [102, 427] on button "07/25" at bounding box center [104, 430] width 70 height 39
click at [34, 419] on button "08/25" at bounding box center [34, 430] width 70 height 39
drag, startPoint x: 36, startPoint y: 380, endPoint x: 17, endPoint y: 381, distance: 19.0
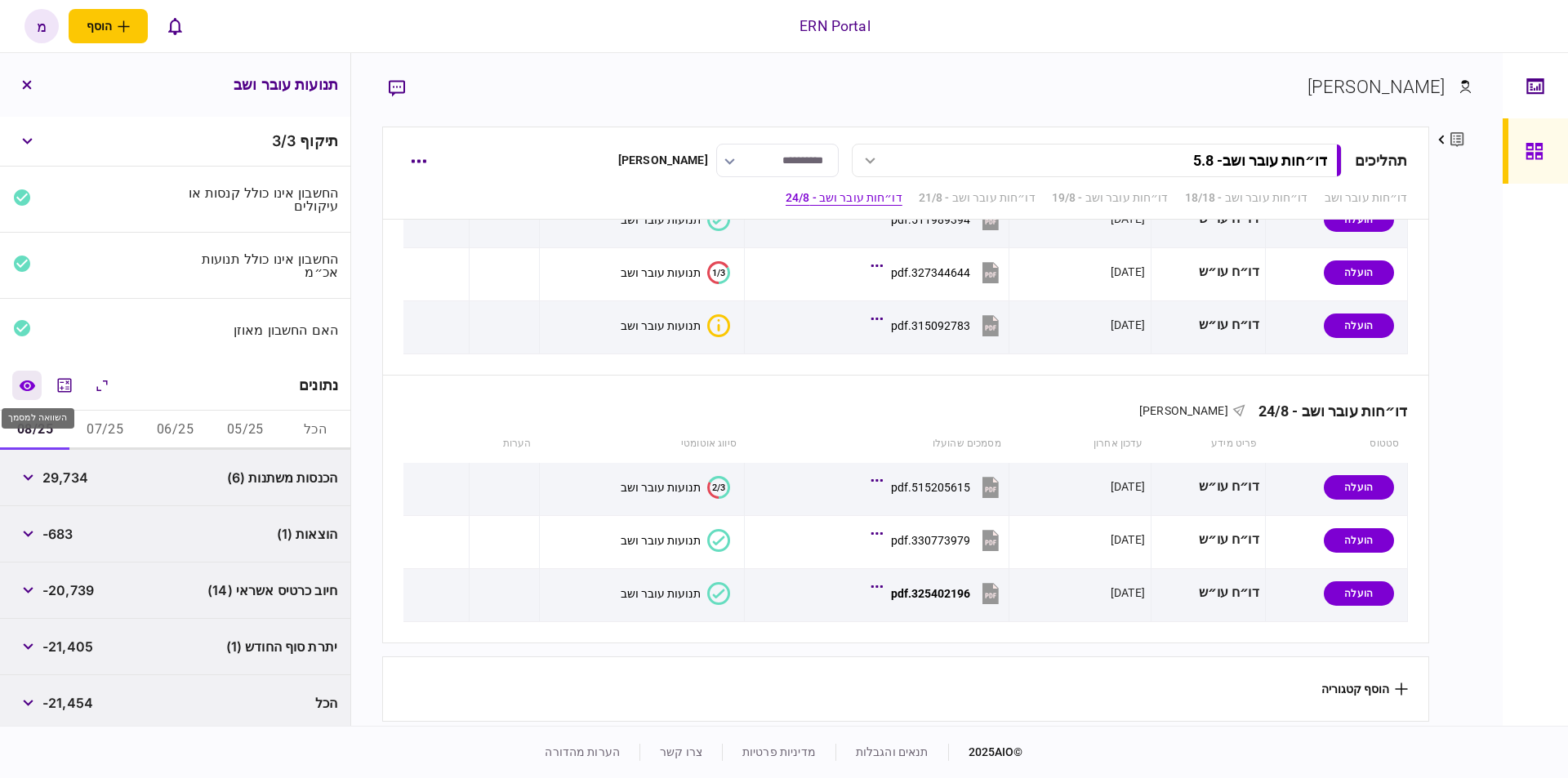
click at [34, 380] on icon "השוואה למסמך" at bounding box center [26, 385] width 16 height 10
